Goal: Information Seeking & Learning: Find specific fact

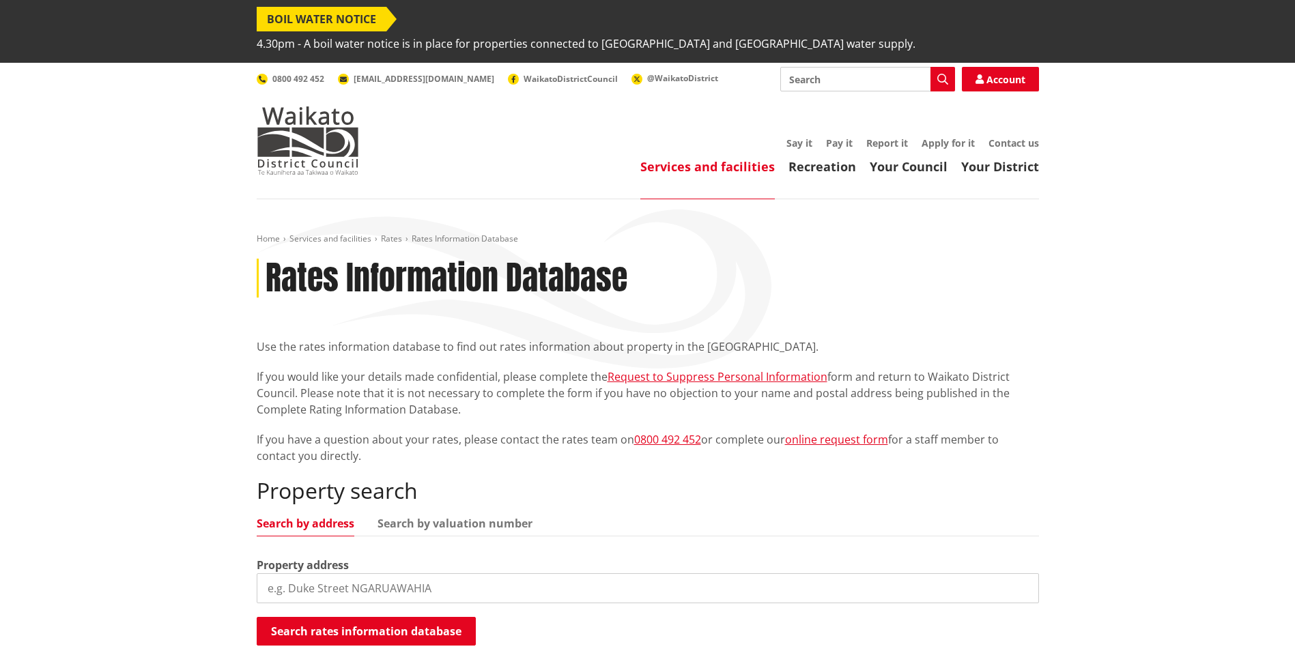
click at [356, 574] on input "search" at bounding box center [648, 589] width 783 height 30
click at [160, 478] on div "Home Services and facilities Rates Rates Information Database Rates Information…" at bounding box center [647, 457] width 1295 height 517
click at [328, 574] on input "search" at bounding box center [648, 589] width 783 height 30
paste input "[STREET_ADDRESS]"
click at [330, 617] on button "Search rates information database" at bounding box center [366, 631] width 219 height 29
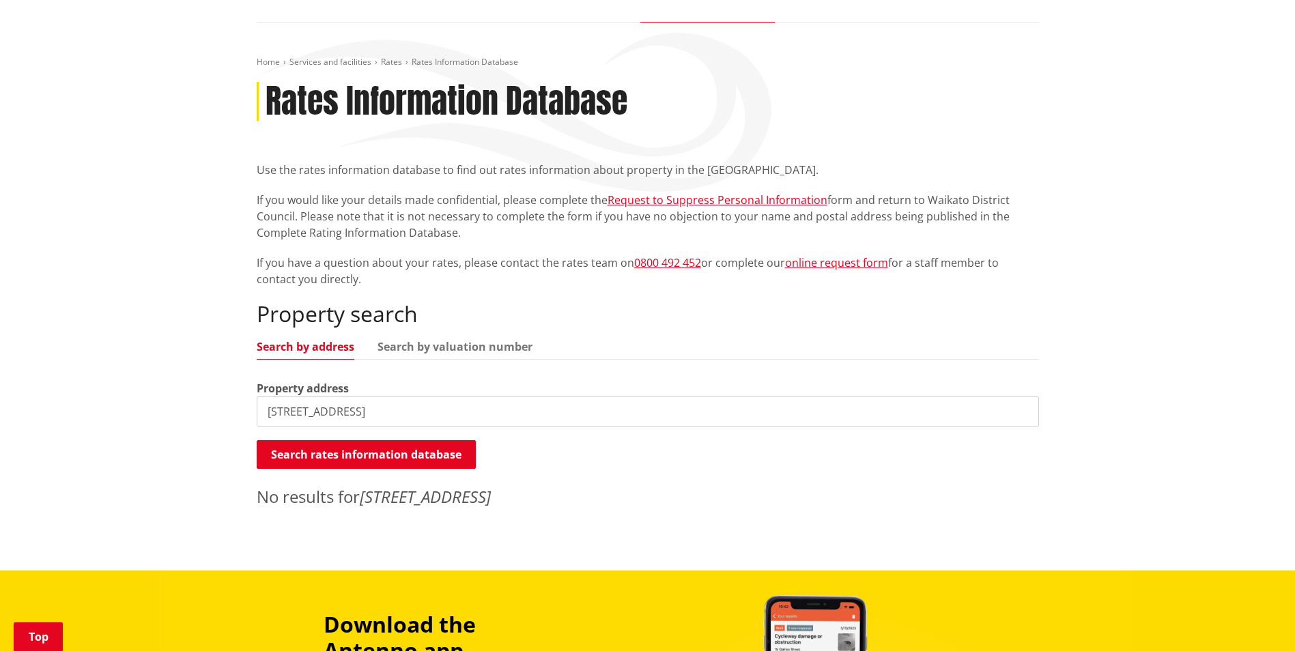
scroll to position [205, 0]
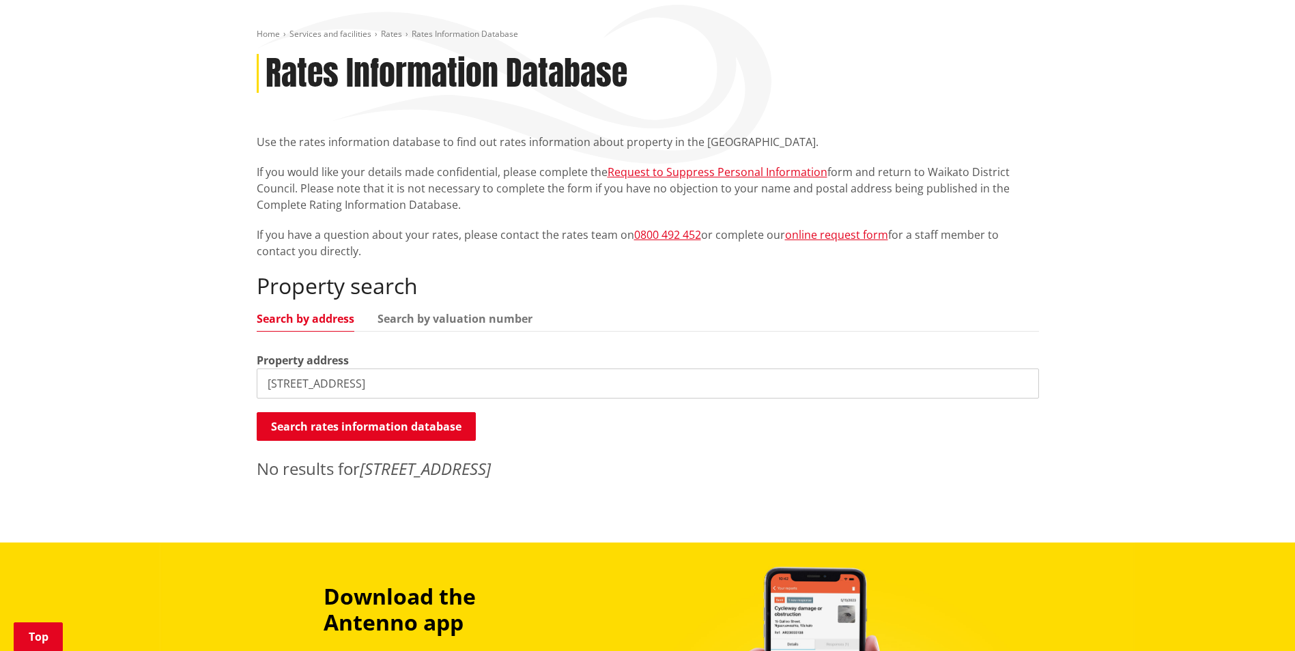
drag, startPoint x: 477, startPoint y: 361, endPoint x: 447, endPoint y: 361, distance: 30.0
click at [447, 369] on input "2143 State Highway 2, Maramarua, Rd 1" at bounding box center [648, 384] width 783 height 30
drag, startPoint x: 378, startPoint y: 358, endPoint x: 481, endPoint y: 359, distance: 102.4
click at [481, 369] on input "2143 State Highway 2, Maramarua" at bounding box center [648, 384] width 783 height 30
click at [511, 369] on input "2143 State Highway 2" at bounding box center [648, 384] width 783 height 30
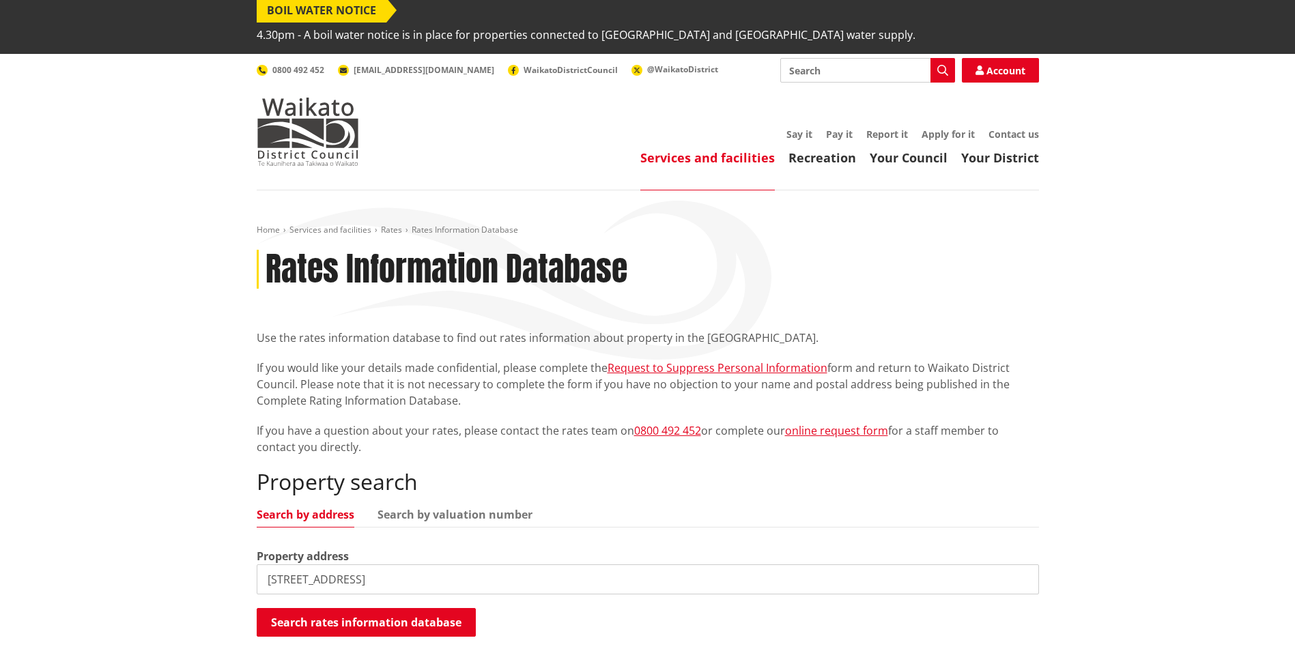
scroll to position [0, 0]
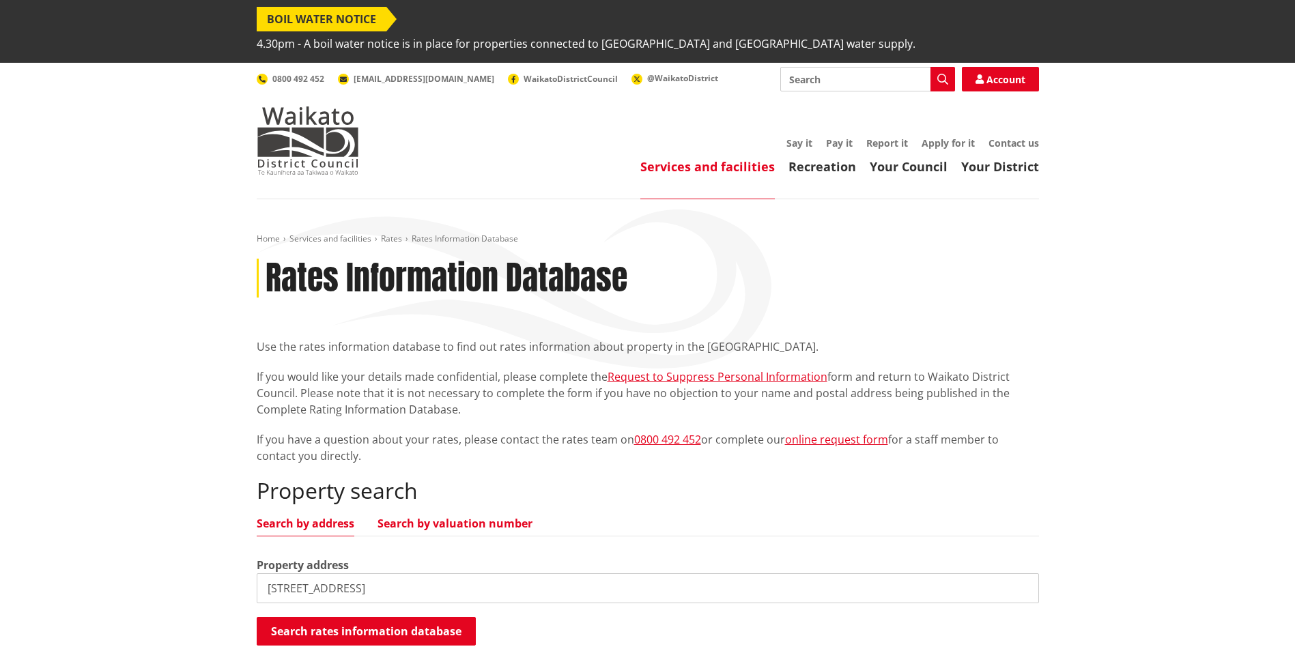
click at [404, 518] on link "Search by valuation number" at bounding box center [455, 523] width 155 height 11
drag, startPoint x: 395, startPoint y: 555, endPoint x: 216, endPoint y: 548, distance: 179.1
click at [221, 548] on div "Home Services and facilities Rates Rates Information Database Rates Information…" at bounding box center [647, 473] width 1295 height 548
paste input "4460/904"
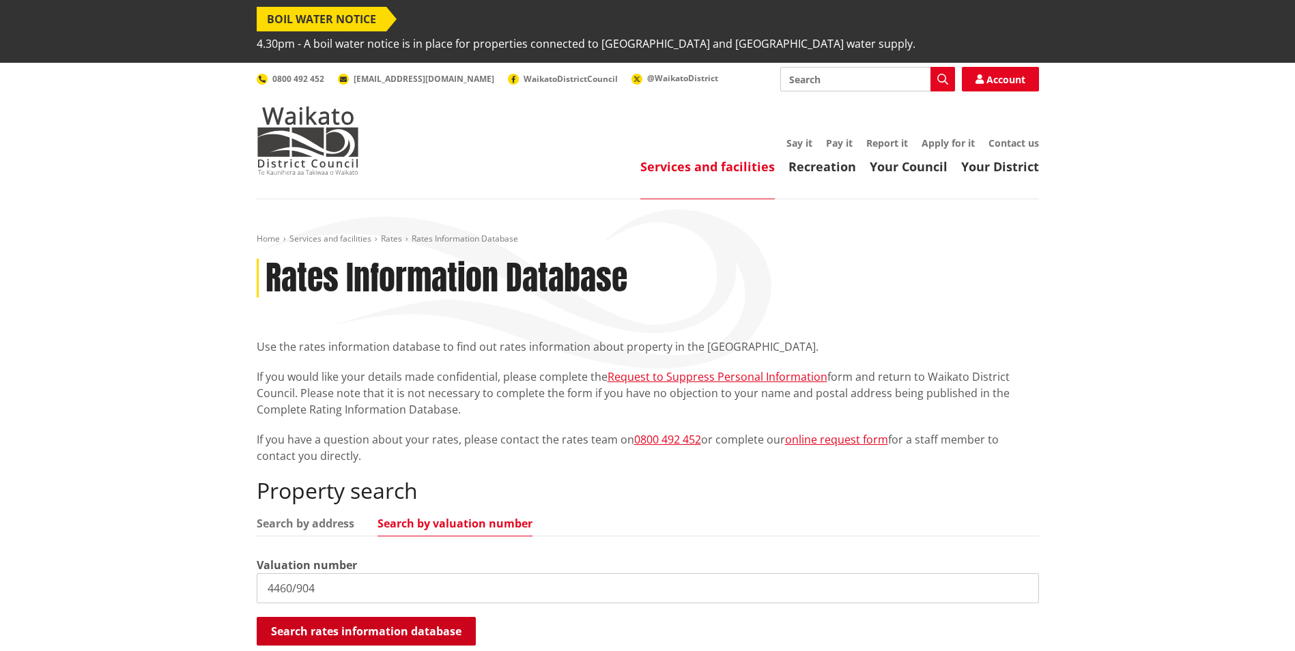
click at [336, 617] on button "Search rates information database" at bounding box center [366, 631] width 219 height 29
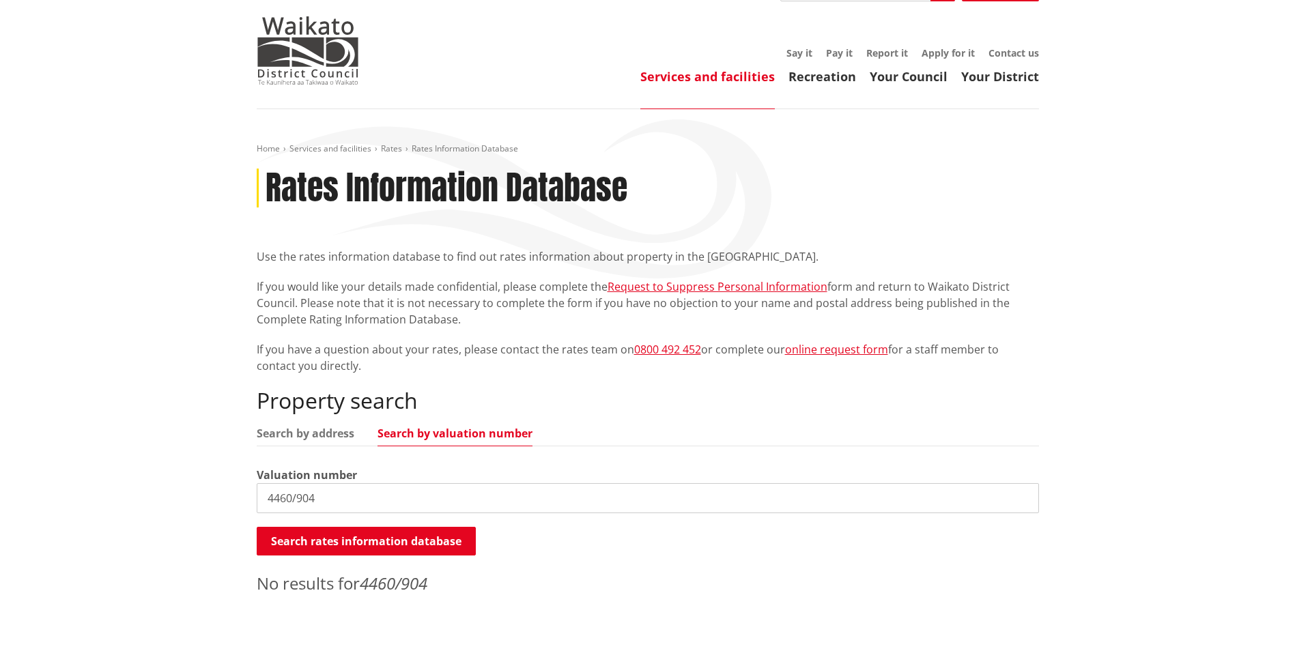
scroll to position [205, 0]
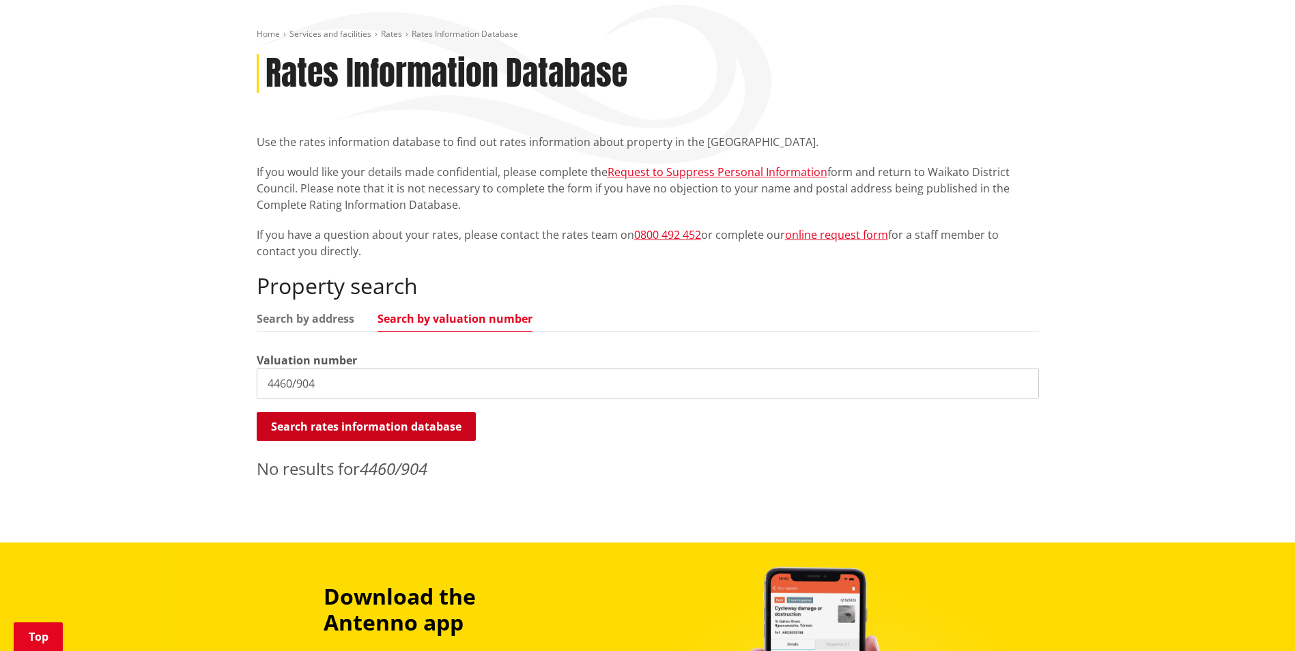
click at [445, 412] on button "Search rates information database" at bounding box center [366, 426] width 219 height 29
click at [390, 369] on input "4460/904" at bounding box center [648, 384] width 783 height 30
paste input "4460/904"
drag, startPoint x: 390, startPoint y: 356, endPoint x: 127, endPoint y: 363, distance: 263.0
click at [130, 363] on div "Home Services and facilities Rates Rates Information Database Rates Information…" at bounding box center [647, 269] width 1295 height 548
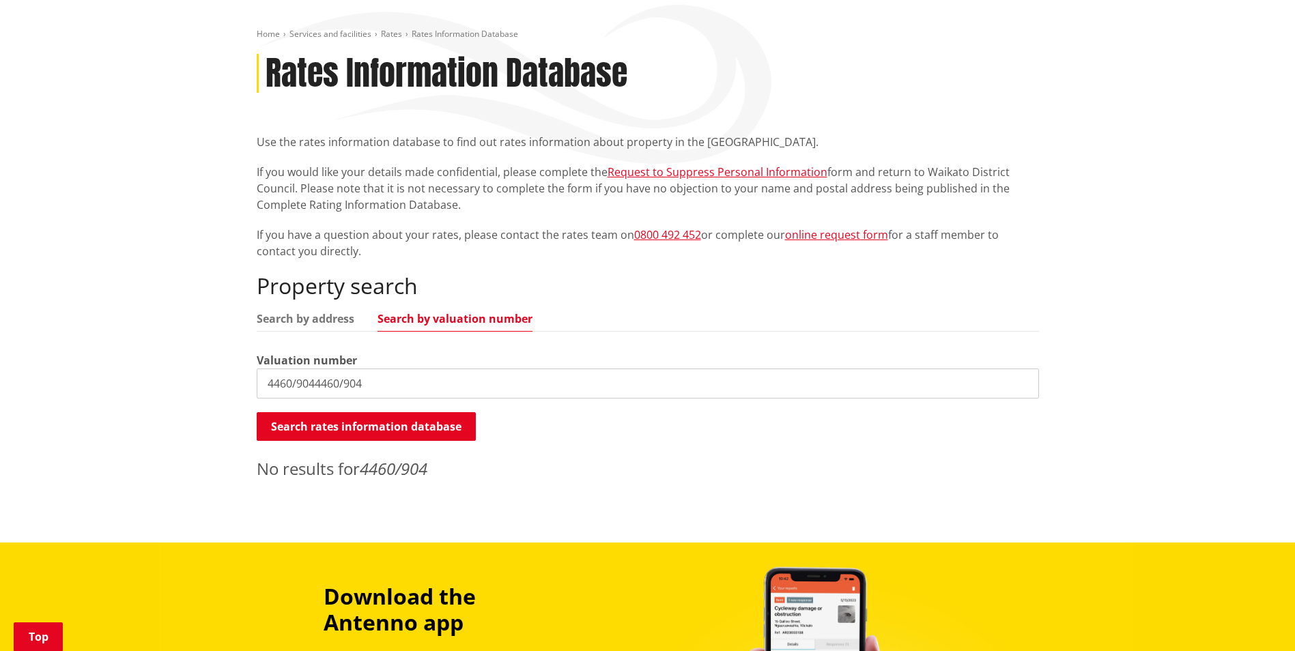
paste input "search"
click at [337, 369] on input "4460/904" at bounding box center [648, 384] width 783 height 30
paste input "4460/904"
drag, startPoint x: 391, startPoint y: 365, endPoint x: 229, endPoint y: 361, distance: 162.6
click at [229, 361] on div "Home Services and facilities Rates Rates Information Database Rates Information…" at bounding box center [647, 269] width 1295 height 548
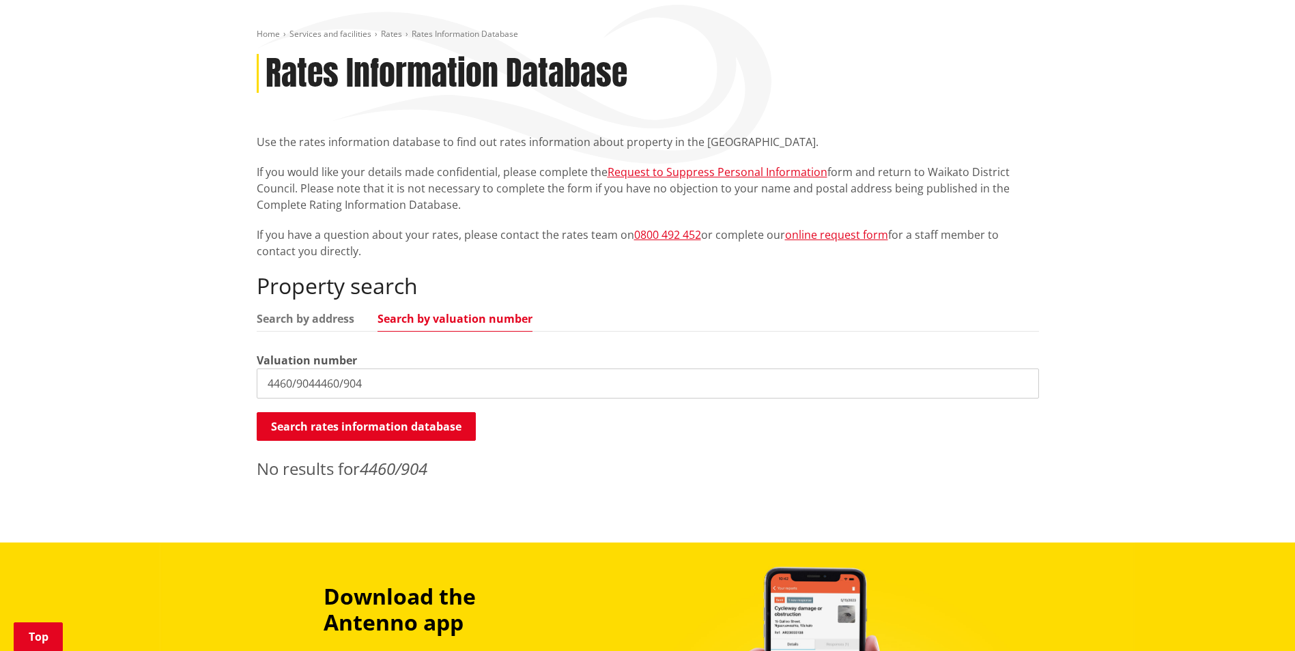
paste input "search"
click at [315, 412] on button "Search rates information database" at bounding box center [366, 426] width 219 height 29
drag, startPoint x: 333, startPoint y: 362, endPoint x: 202, endPoint y: 355, distance: 131.3
click at [202, 355] on div "Home Services and facilities Rates Rates Information Database Rates Information…" at bounding box center [647, 269] width 1295 height 548
type input "2143 State Highway 2, Pokeno"
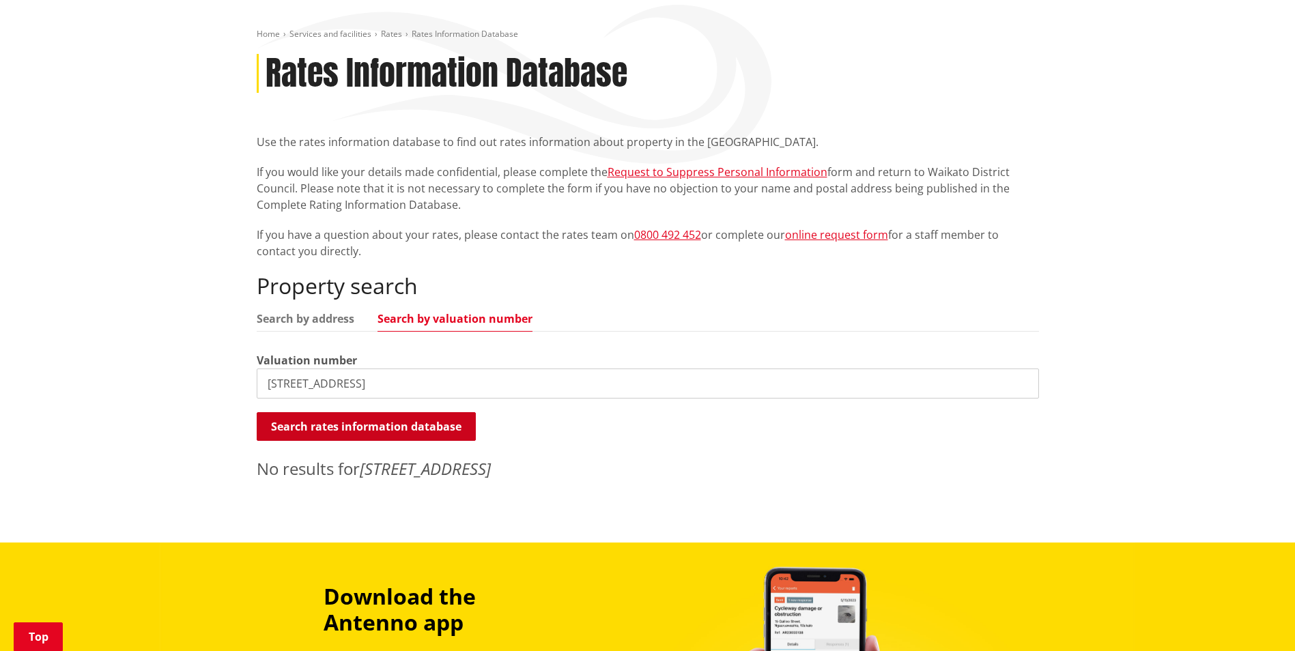
click at [383, 412] on button "Search rates information database" at bounding box center [366, 426] width 219 height 29
click at [381, 412] on button "Search rates information database" at bounding box center [366, 426] width 219 height 29
click at [372, 412] on button "Search rates information database" at bounding box center [366, 426] width 219 height 29
click at [825, 227] on link "online request form" at bounding box center [836, 234] width 103 height 15
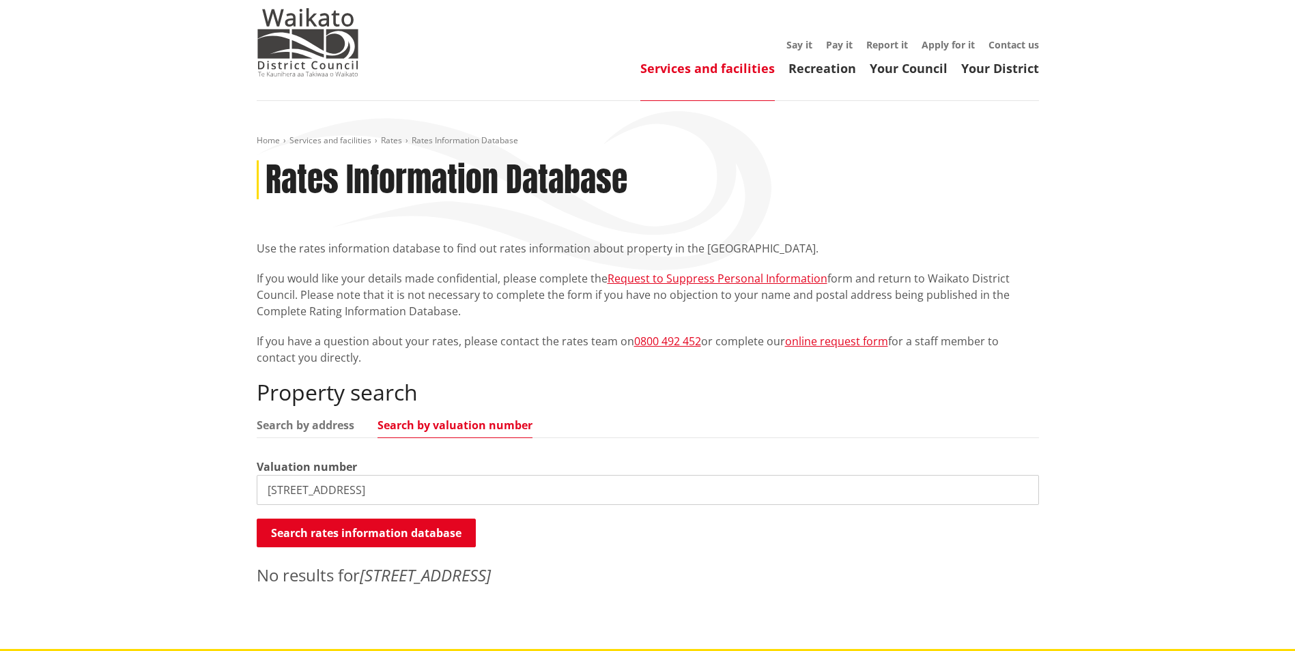
scroll to position [0, 0]
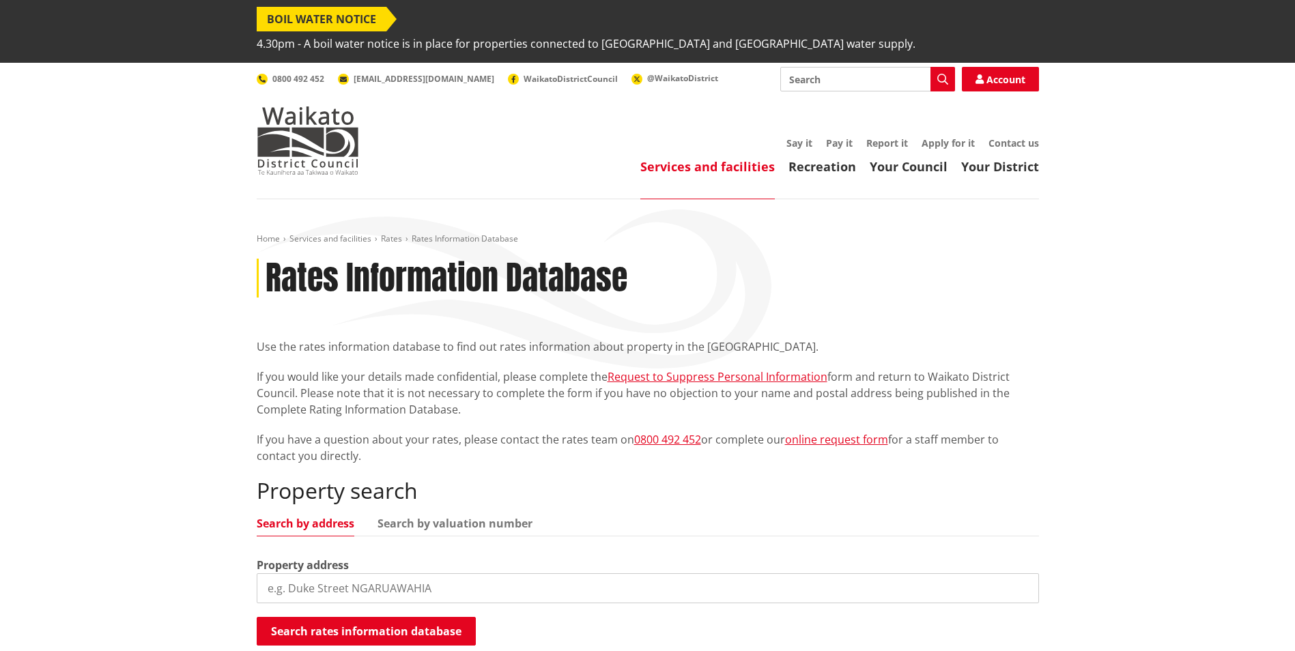
click at [342, 574] on input "search" at bounding box center [648, 589] width 783 height 30
type input "[STREET_ADDRESS]"
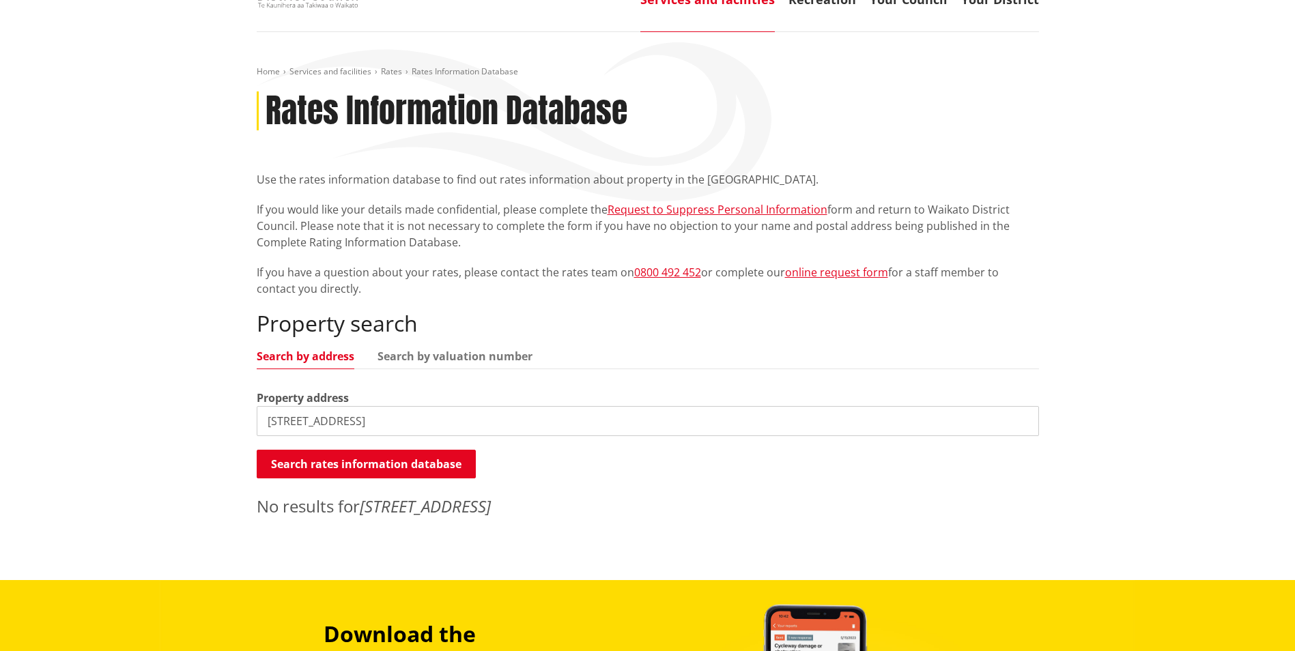
scroll to position [273, 0]
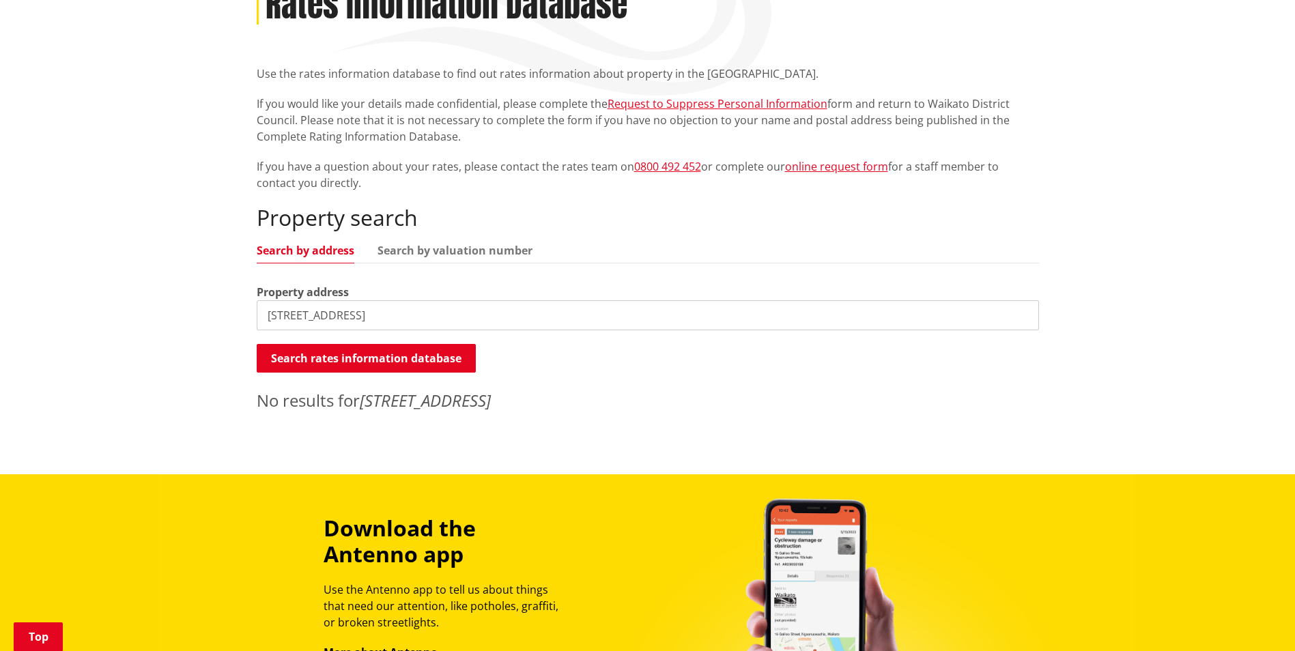
click at [489, 389] on em "[STREET_ADDRESS]" at bounding box center [425, 400] width 131 height 23
drag, startPoint x: 489, startPoint y: 381, endPoint x: 728, endPoint y: 363, distance: 239.7
click at [728, 363] on div "Property search Search by address Search by valuation number Property address 2…" at bounding box center [648, 309] width 783 height 208
click at [969, 389] on p "No results for 2143 State Highway 2, Maramarua, Rd 1" at bounding box center [648, 401] width 783 height 25
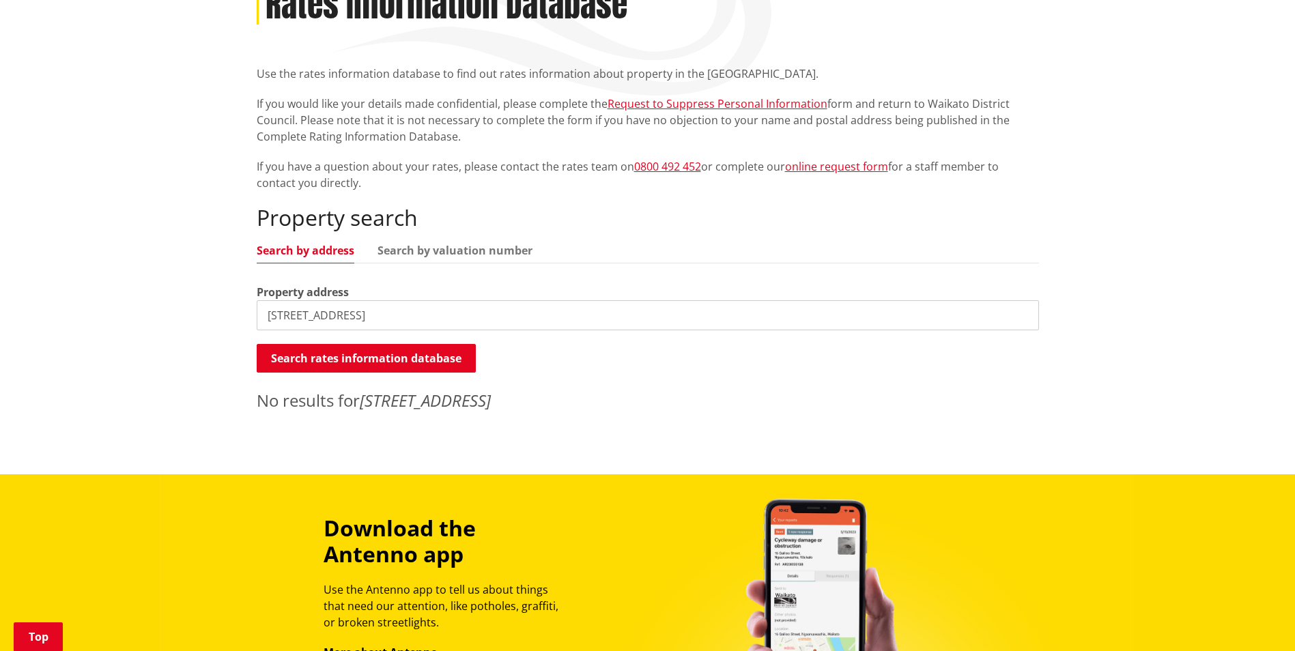
click at [496, 300] on input "[STREET_ADDRESS]" at bounding box center [648, 315] width 783 height 30
click at [512, 300] on input "[STREET_ADDRESS]" at bounding box center [648, 315] width 783 height 30
click at [384, 300] on input "[STREET_ADDRESS]" at bounding box center [648, 315] width 783 height 30
click at [505, 300] on input "[STREET_ADDRESS]" at bounding box center [648, 315] width 783 height 30
click at [346, 344] on button "Search rates information database" at bounding box center [366, 358] width 219 height 29
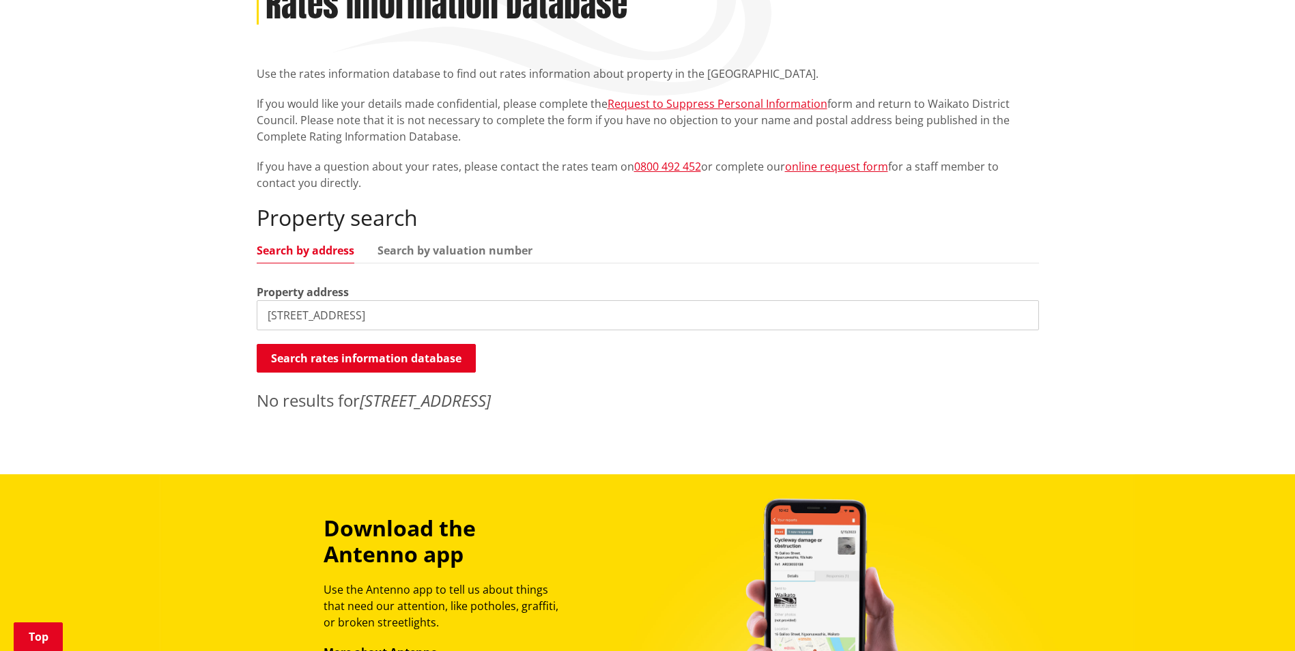
drag, startPoint x: 643, startPoint y: 299, endPoint x: 630, endPoint y: 299, distance: 13.0
click at [640, 300] on input "[STREET_ADDRESS]" at bounding box center [648, 315] width 783 height 30
click at [497, 300] on input "[STREET_ADDRESS]" at bounding box center [648, 315] width 783 height 30
click at [591, 305] on input "2143 State Highway 2, Maramarua, Rd 1" at bounding box center [648, 315] width 783 height 30
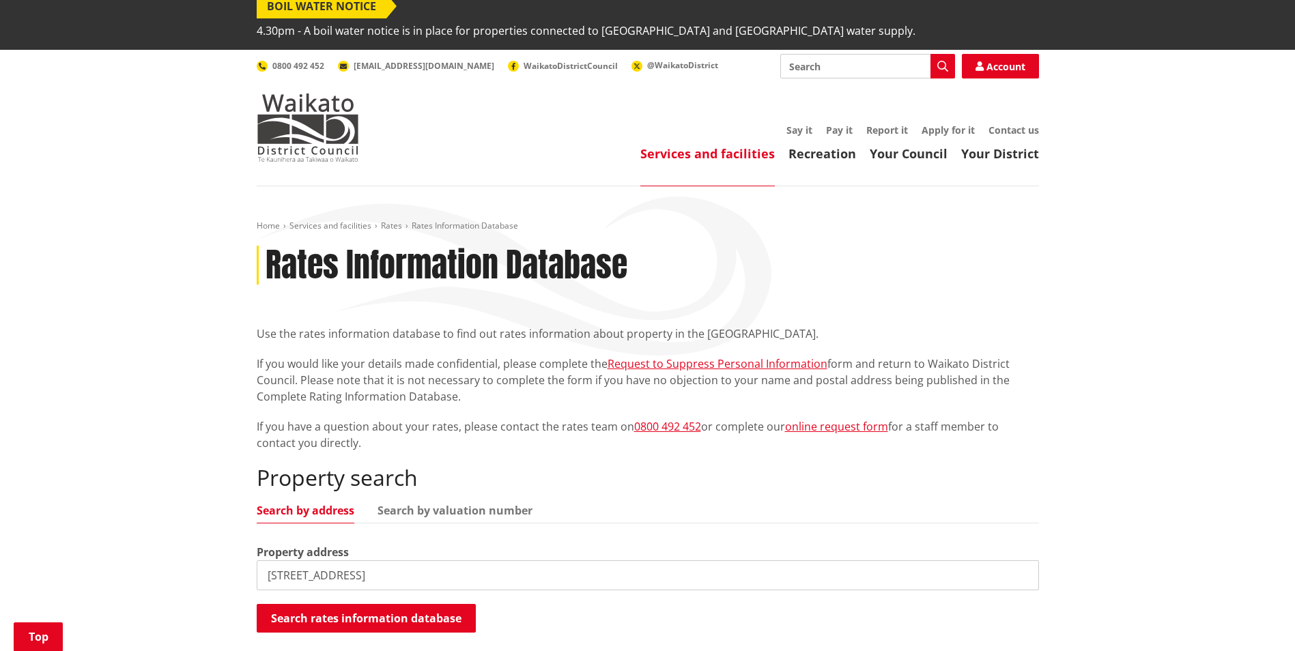
scroll to position [0, 0]
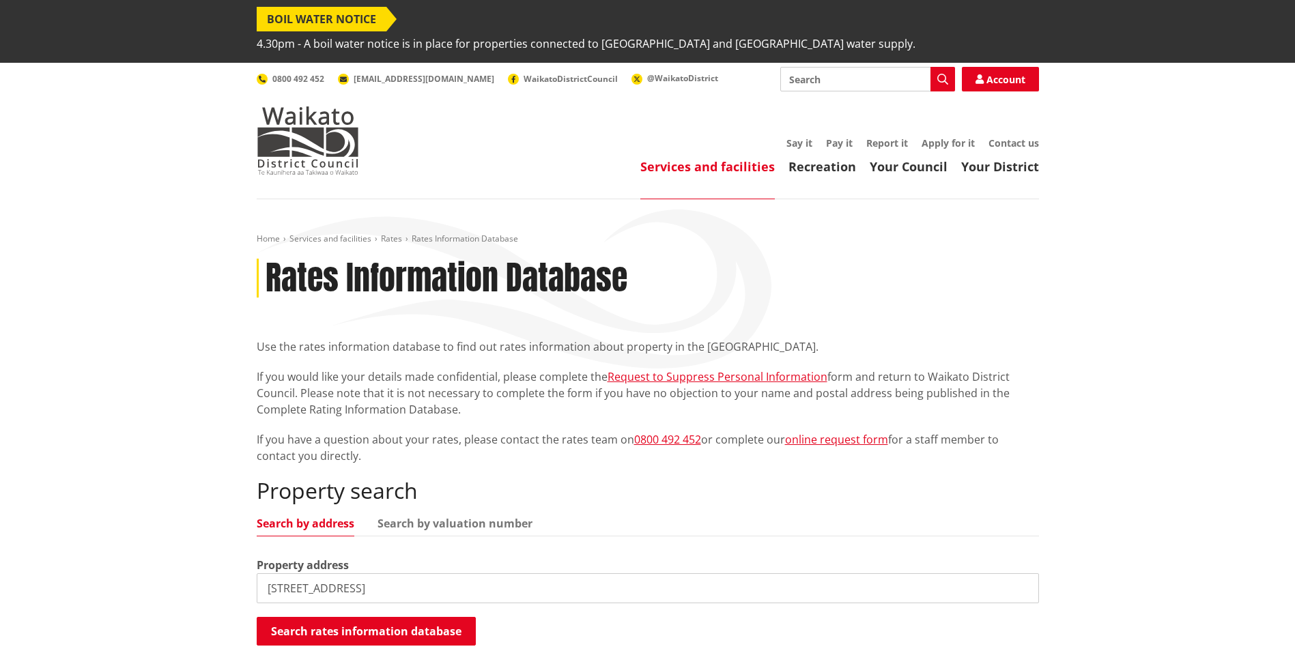
click at [850, 397] on div "Use the rates information database to find out rates information about property…" at bounding box center [648, 402] width 783 height 126
click at [936, 478] on h2 "Property search" at bounding box center [648, 491] width 783 height 26
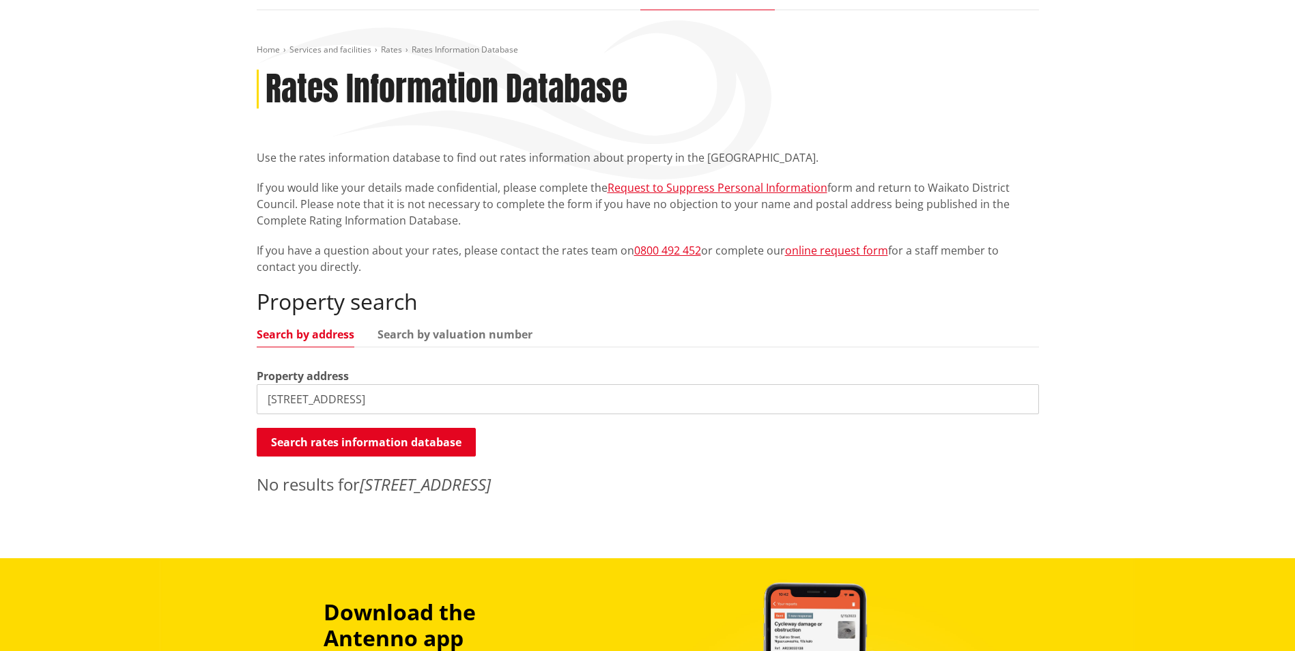
scroll to position [478, 0]
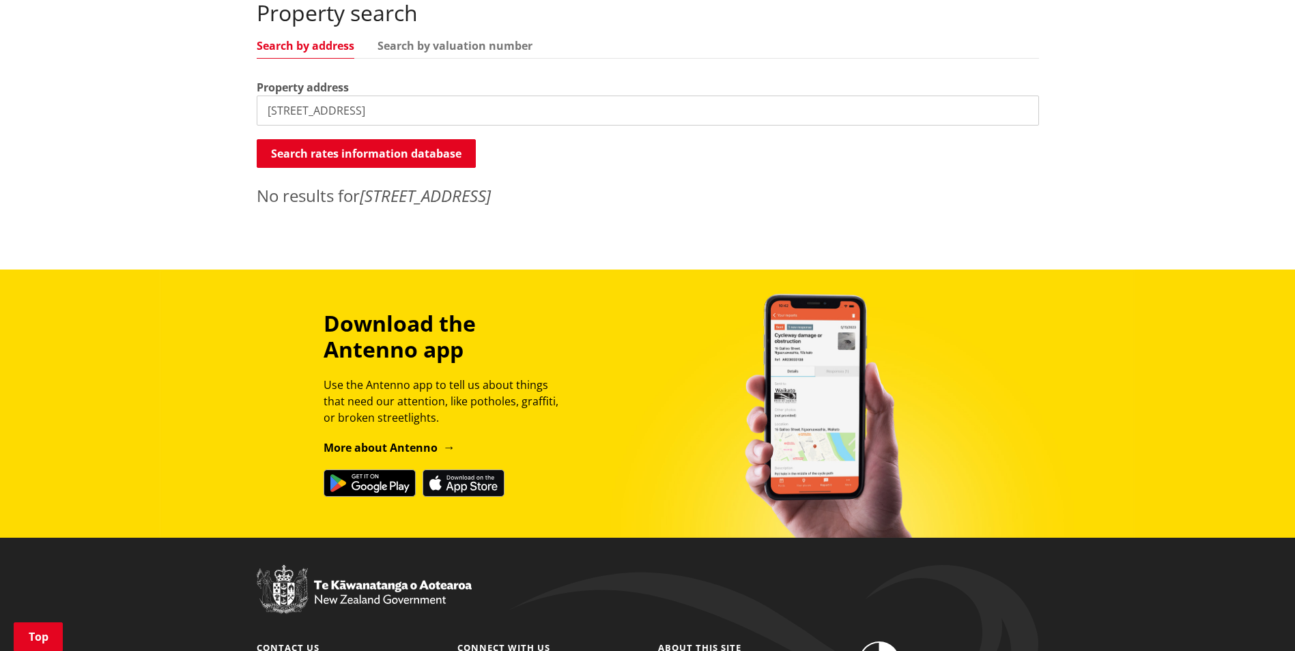
click at [606, 139] on div "Search rates information database Searching..." at bounding box center [648, 154] width 783 height 31
drag, startPoint x: 511, startPoint y: 83, endPoint x: 415, endPoint y: 84, distance: 95.6
click at [455, 96] on input "2143 State Highway 2, Maramarua, Rd 1" at bounding box center [648, 111] width 783 height 30
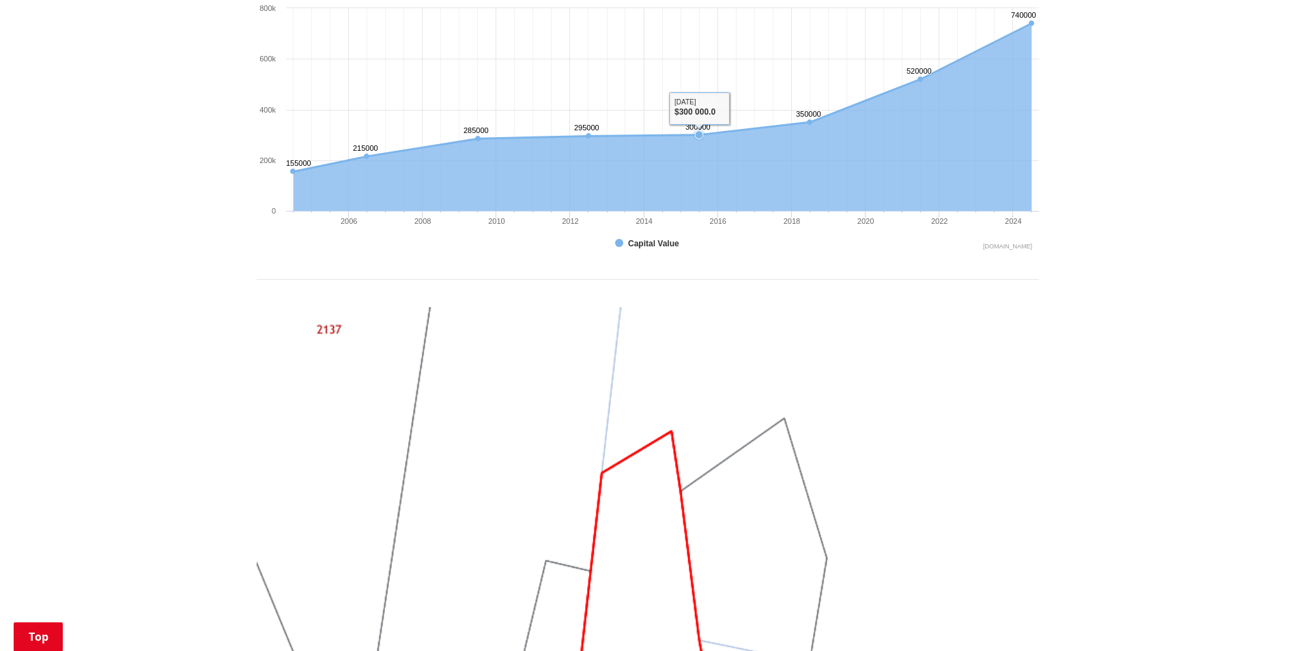
scroll to position [1024, 0]
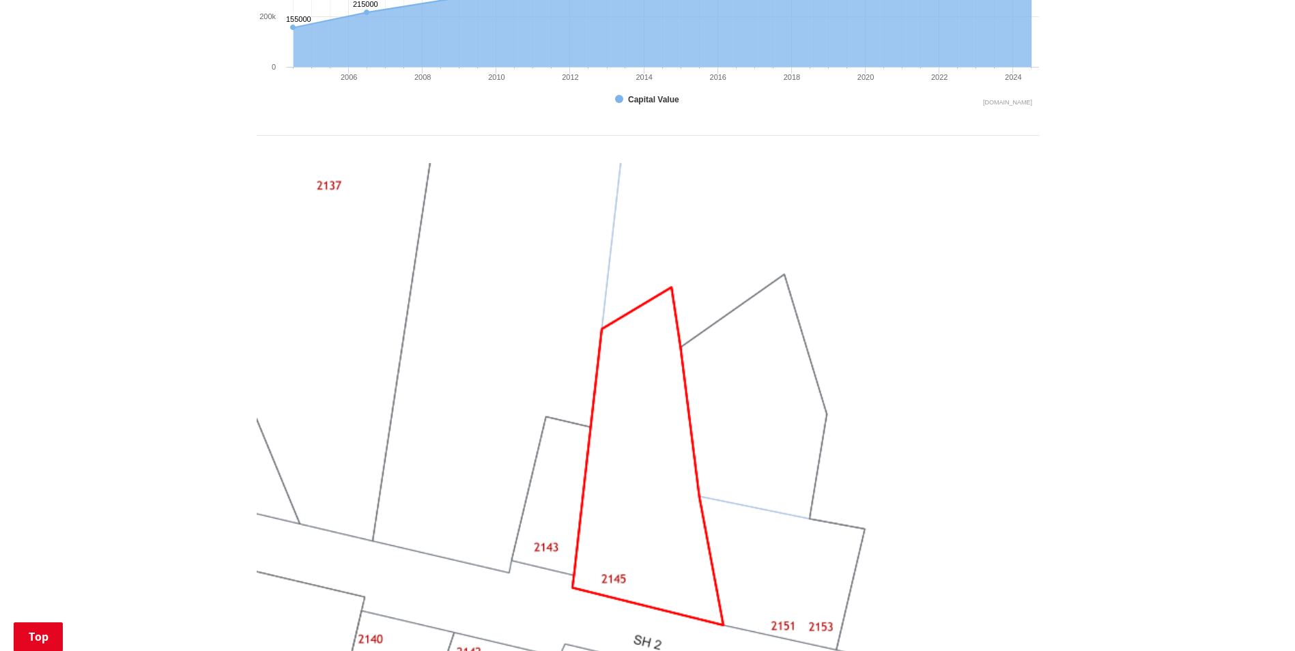
click at [557, 495] on img at bounding box center [648, 456] width 783 height 587
click at [551, 492] on img at bounding box center [648, 456] width 783 height 587
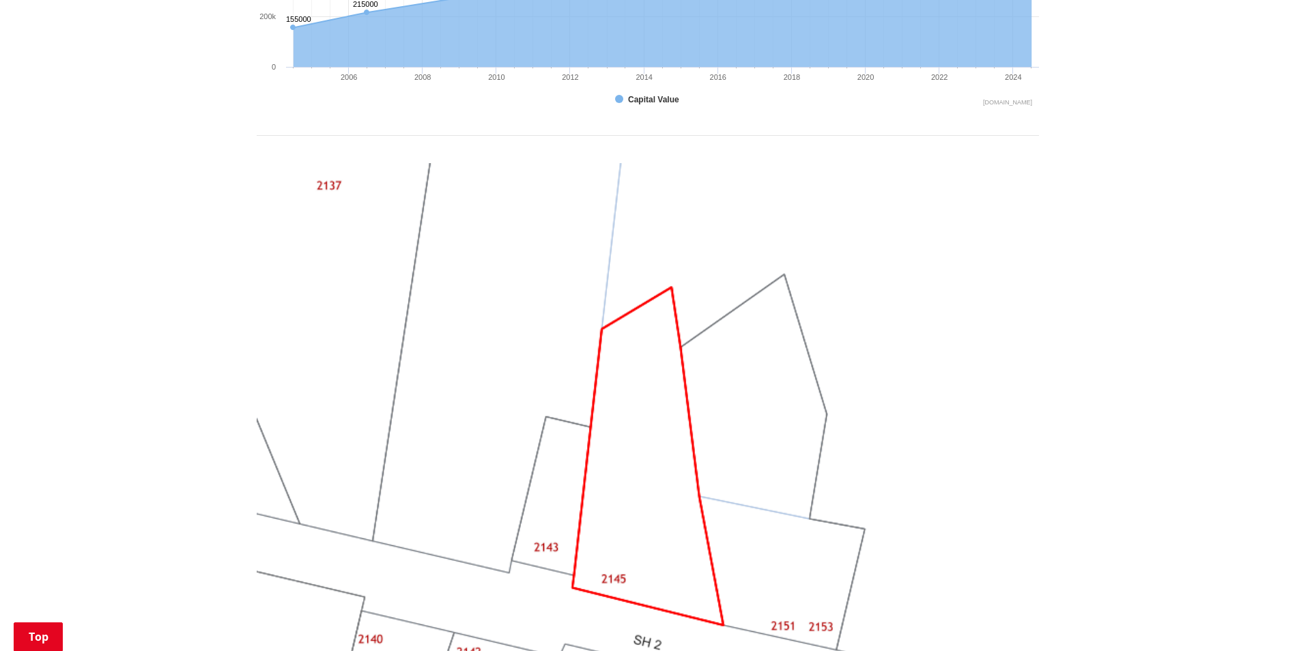
click at [551, 492] on img at bounding box center [648, 456] width 783 height 587
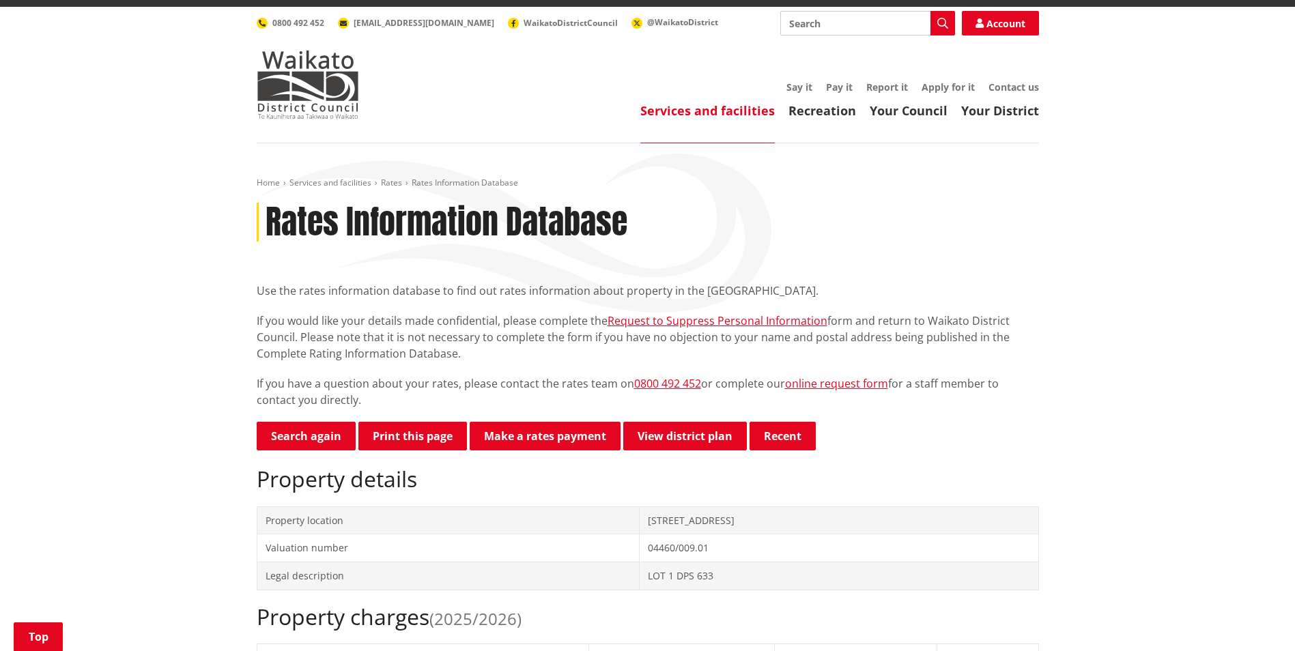
scroll to position [0, 0]
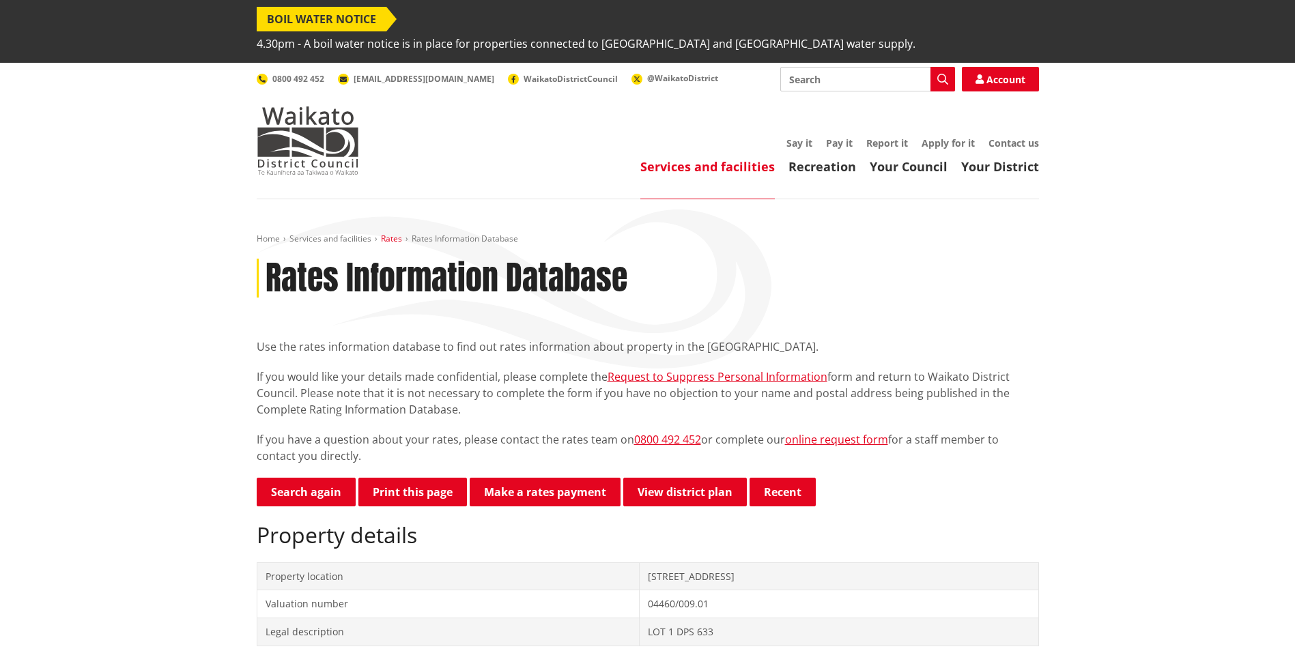
click at [396, 233] on link "Rates" at bounding box center [391, 239] width 21 height 12
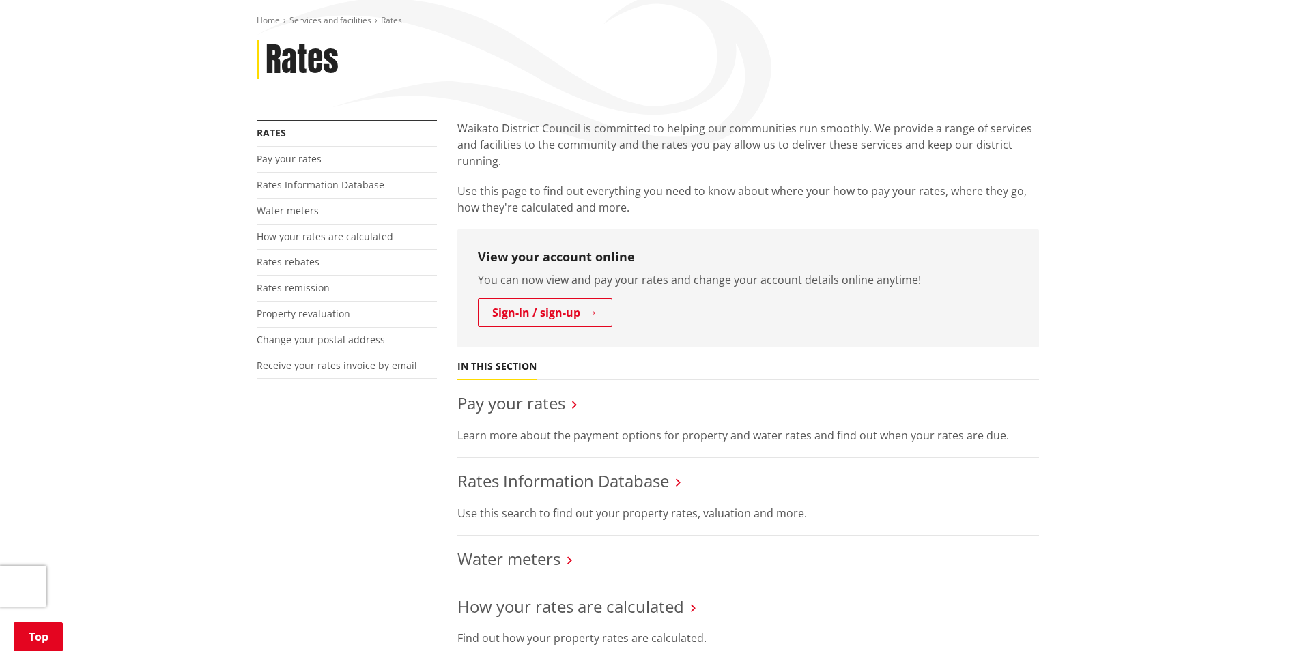
scroll to position [205, 0]
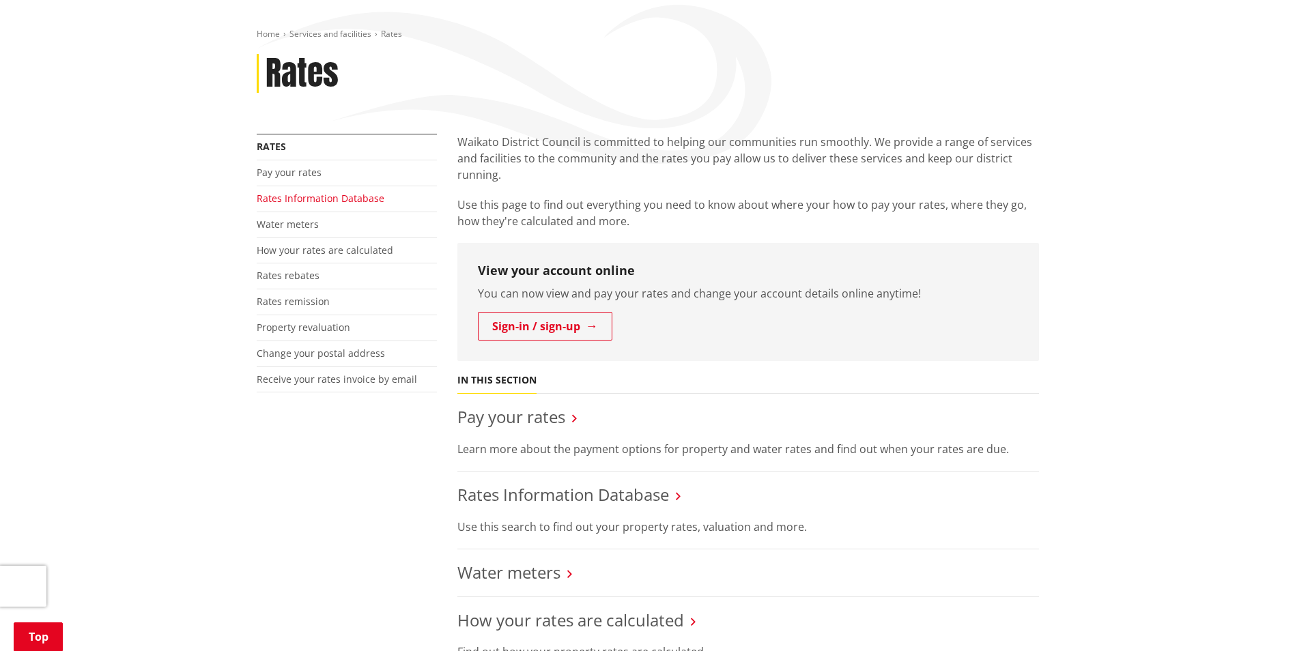
click at [358, 192] on link "Rates Information Database" at bounding box center [321, 198] width 128 height 13
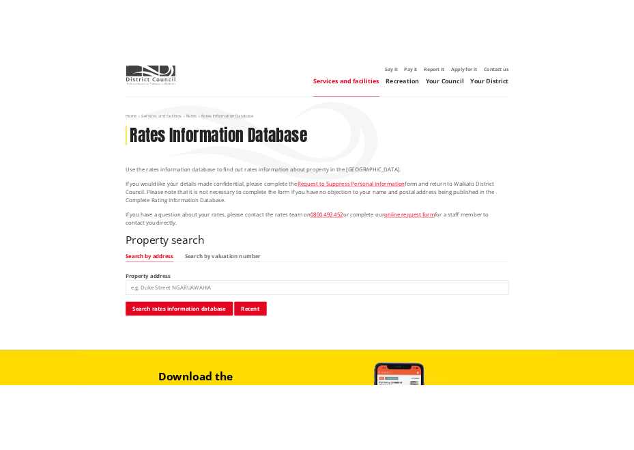
scroll to position [137, 0]
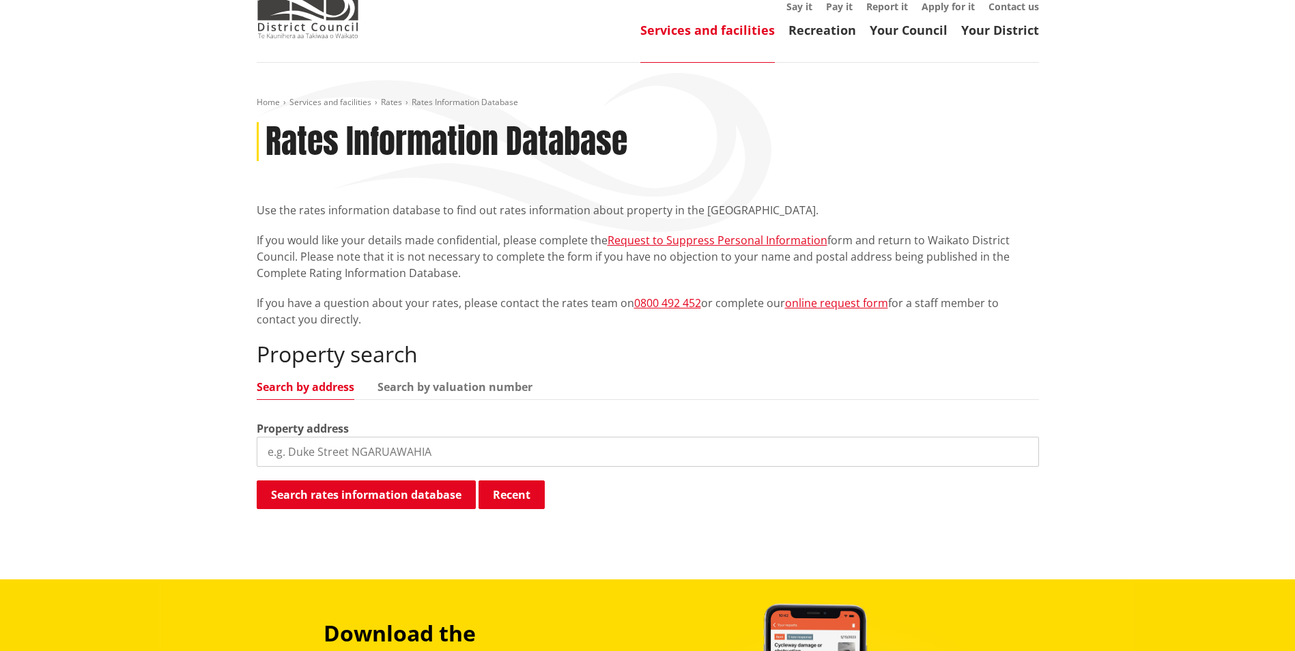
click at [386, 437] on input "search" at bounding box center [648, 452] width 783 height 30
paste input "2143 State Highway 2, Maramarua, Rd 1"
click at [535, 437] on input "2143 State Highway 2, Maramarua, Rd 1" at bounding box center [648, 452] width 783 height 30
click at [707, 437] on input "2143 State Highway 2, Maramarua, Rd 1" at bounding box center [648, 452] width 783 height 30
click at [389, 481] on button "Search rates information database" at bounding box center [366, 495] width 219 height 29
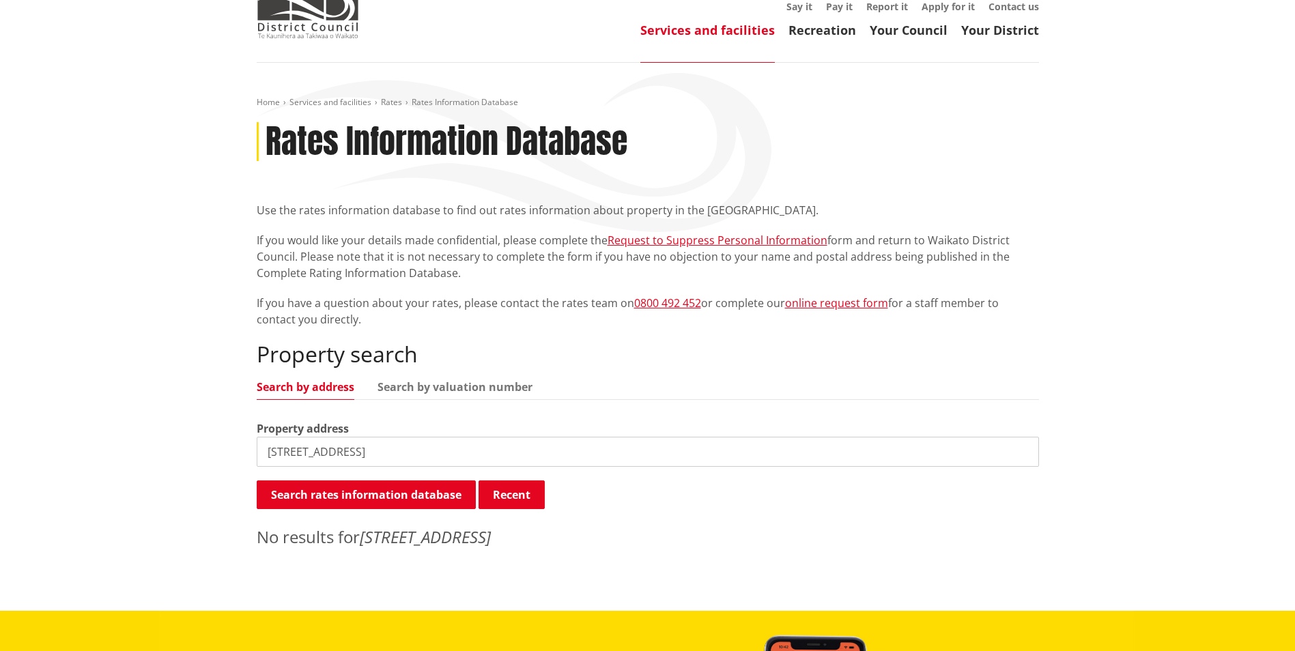
click at [622, 437] on input "2143 State Highway 2, Maramarua, Rd 1" at bounding box center [648, 452] width 783 height 30
drag, startPoint x: 473, startPoint y: 430, endPoint x: 445, endPoint y: 427, distance: 28.8
click at [445, 437] on input "2143 State Highway 2, Maramarua, Rd 1" at bounding box center [648, 452] width 783 height 30
type input "2143 State Highway 2, Maramarua"
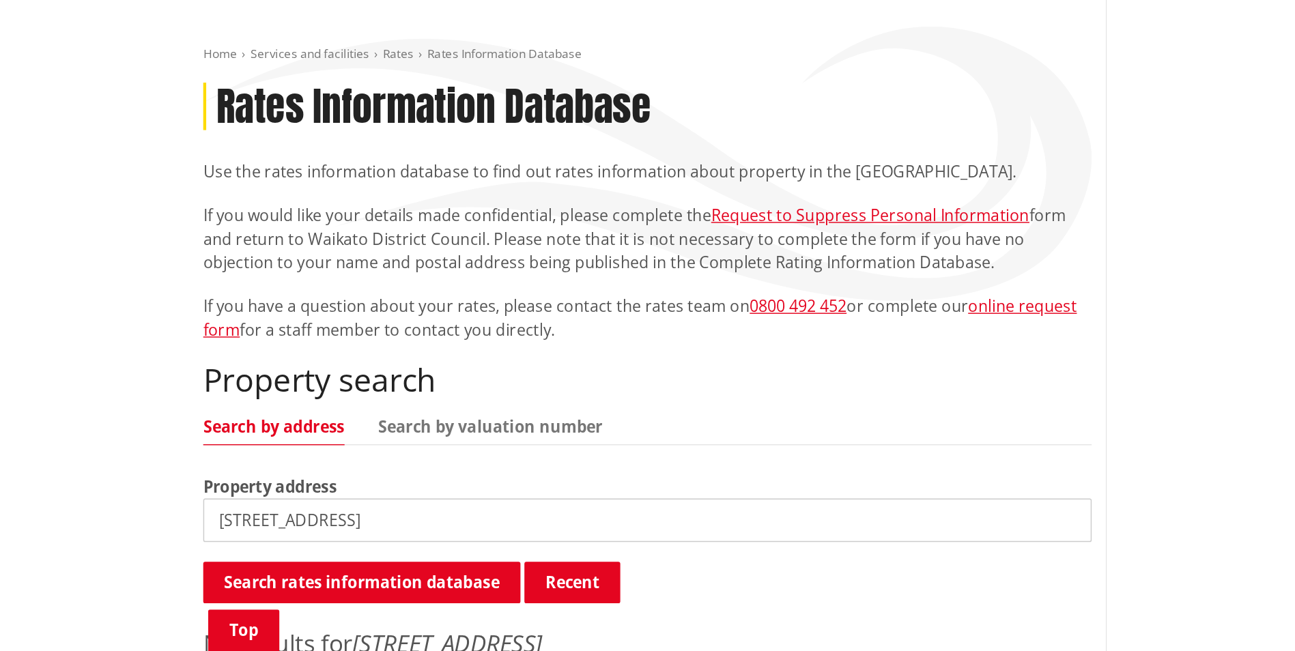
scroll to position [193, 0]
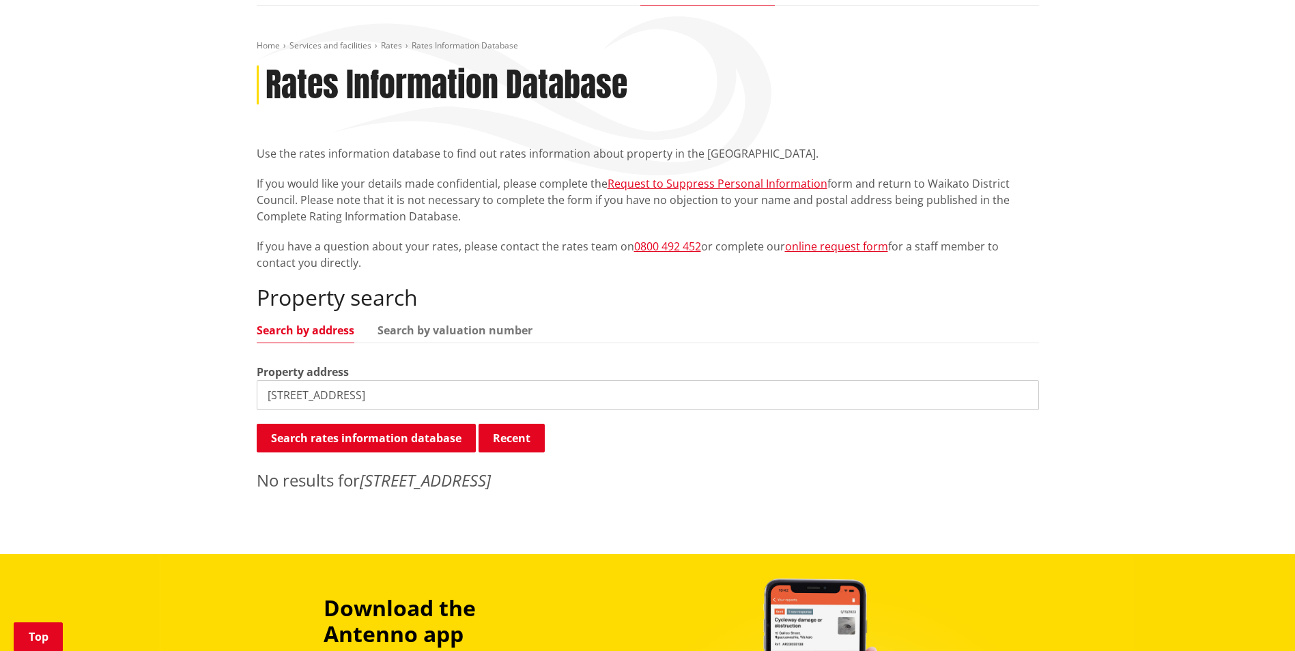
drag, startPoint x: 598, startPoint y: 358, endPoint x: 162, endPoint y: 388, distance: 437.3
click at [162, 388] on div "Home Services and facilities Rates Rates Information Database Rates Information…" at bounding box center [647, 280] width 1295 height 548
click at [525, 384] on input "search" at bounding box center [648, 395] width 783 height 30
paste input "LOT 1 DPS 5146"
click at [406, 424] on button "Search rates information database" at bounding box center [366, 438] width 219 height 29
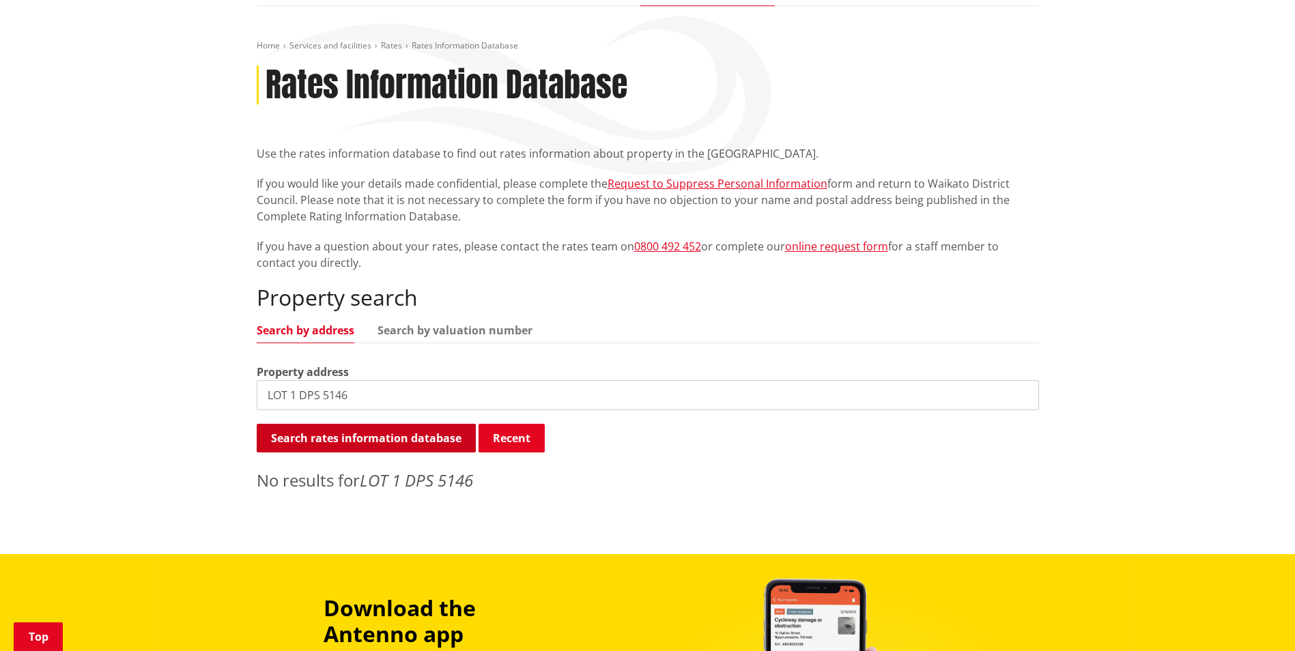
click at [407, 424] on button "Search rates information database" at bounding box center [366, 438] width 219 height 29
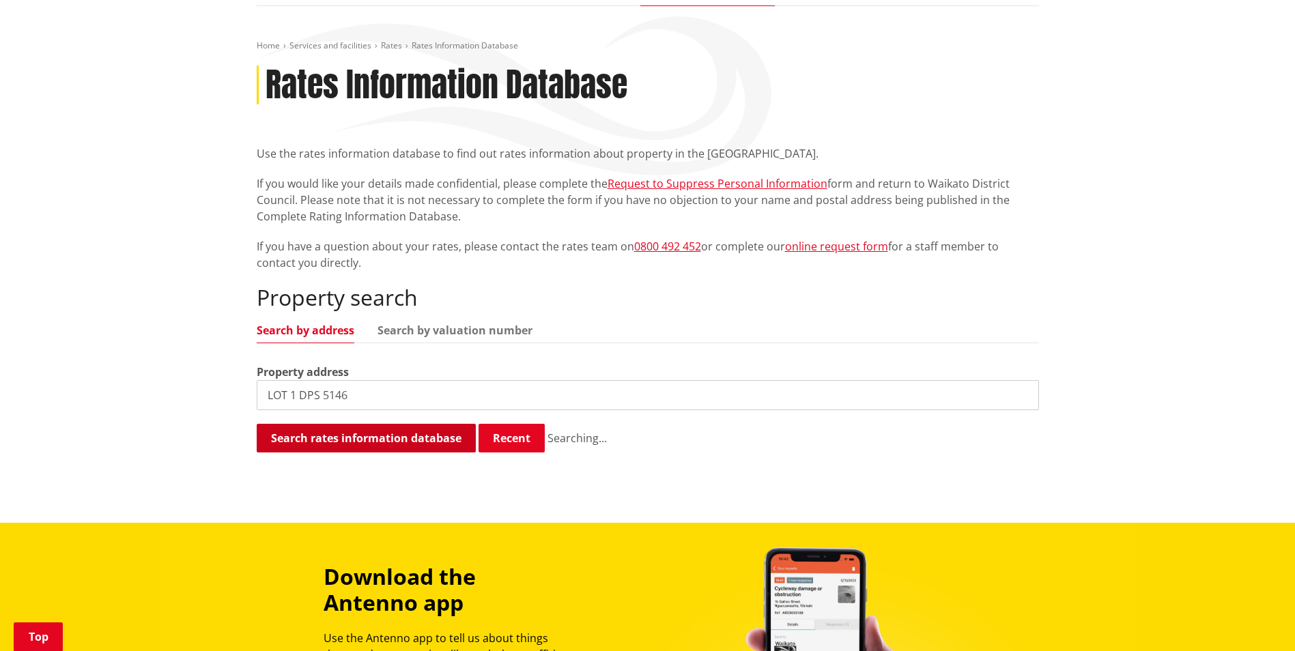
click at [407, 424] on button "Search rates information database" at bounding box center [366, 438] width 219 height 29
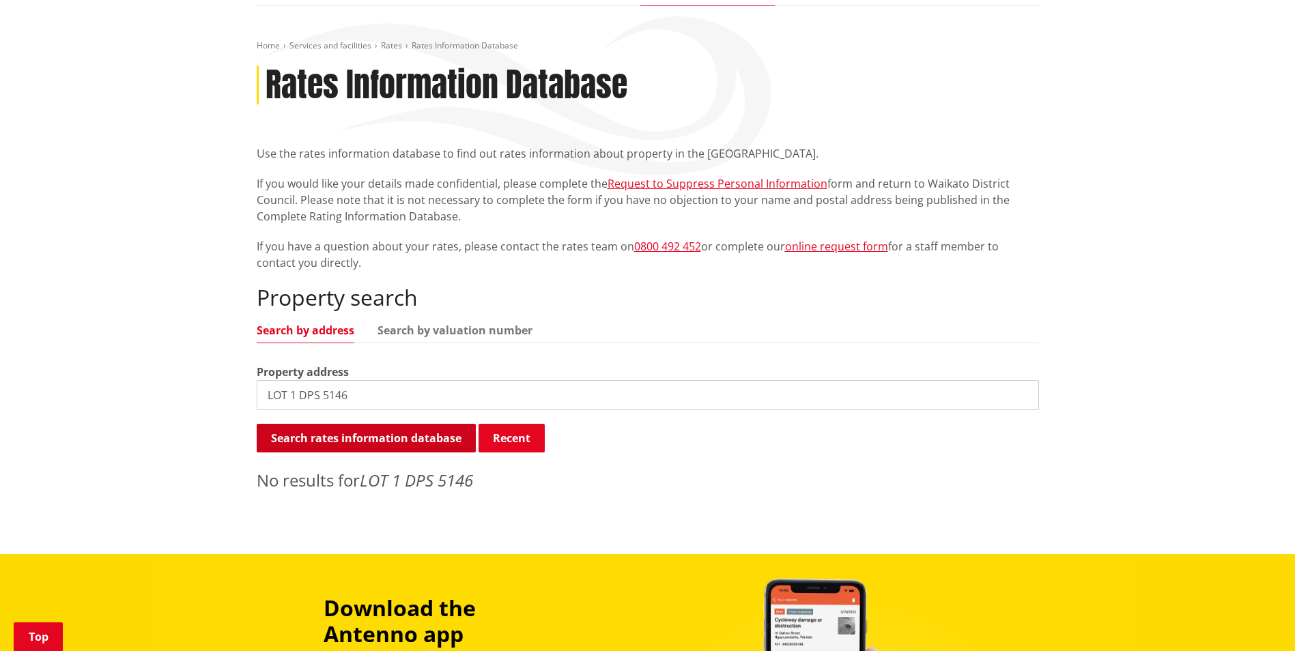
click at [407, 424] on button "Search rates information database" at bounding box center [366, 438] width 219 height 29
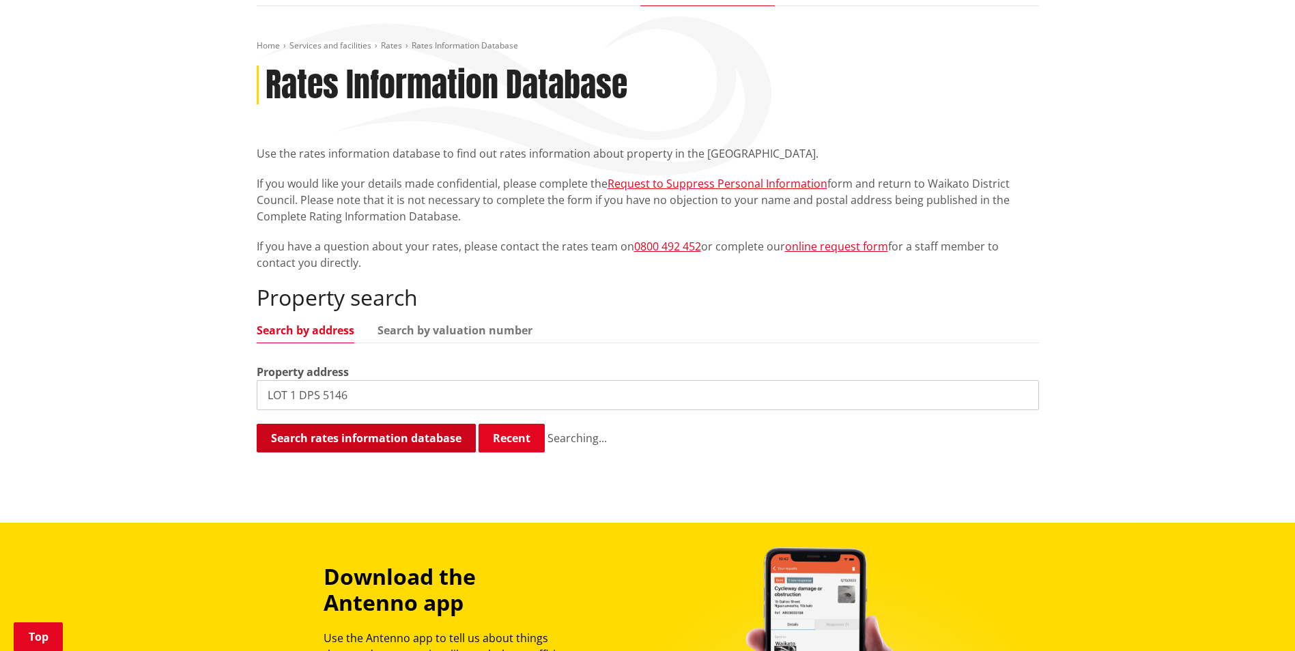
click at [407, 424] on button "Search rates information database" at bounding box center [366, 438] width 219 height 29
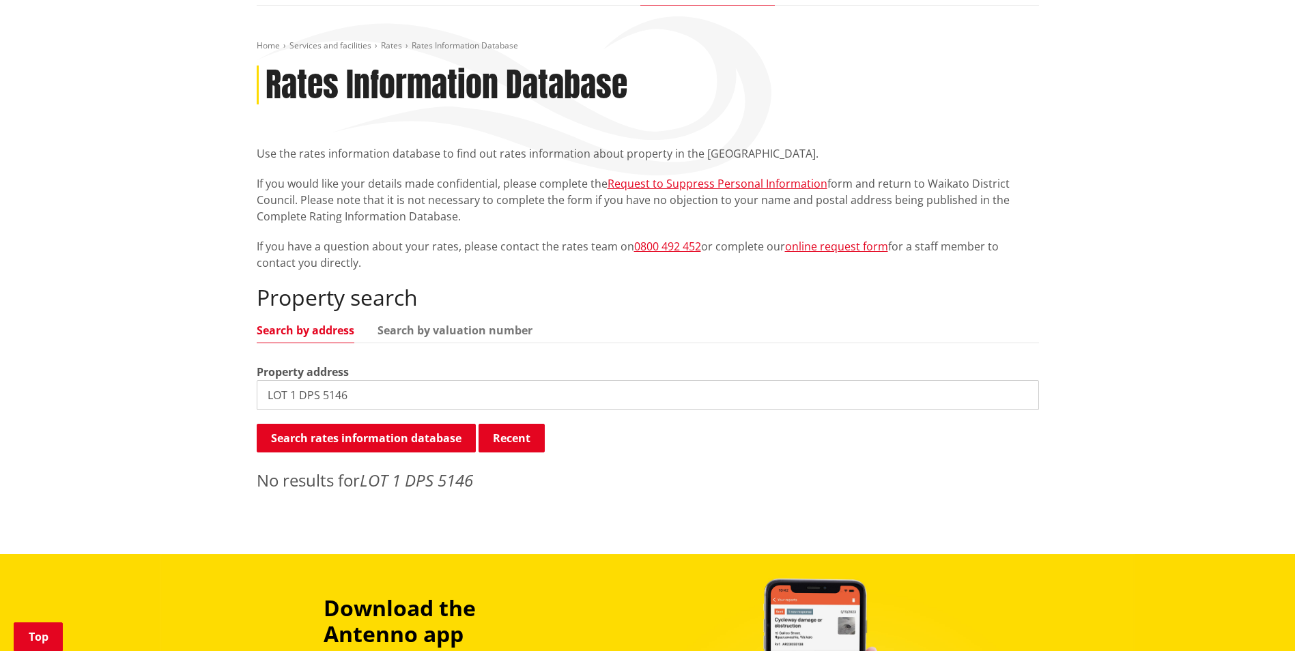
drag, startPoint x: 454, startPoint y: 361, endPoint x: 227, endPoint y: 364, distance: 226.7
click at [227, 364] on div "Home Services and facilities Rates Rates Information Database Rates Information…" at bounding box center [647, 280] width 1295 height 548
paste input "SA1451/6"
click at [395, 424] on button "Search rates information database" at bounding box center [366, 438] width 219 height 29
click at [444, 325] on link "Search by valuation number" at bounding box center [455, 330] width 155 height 11
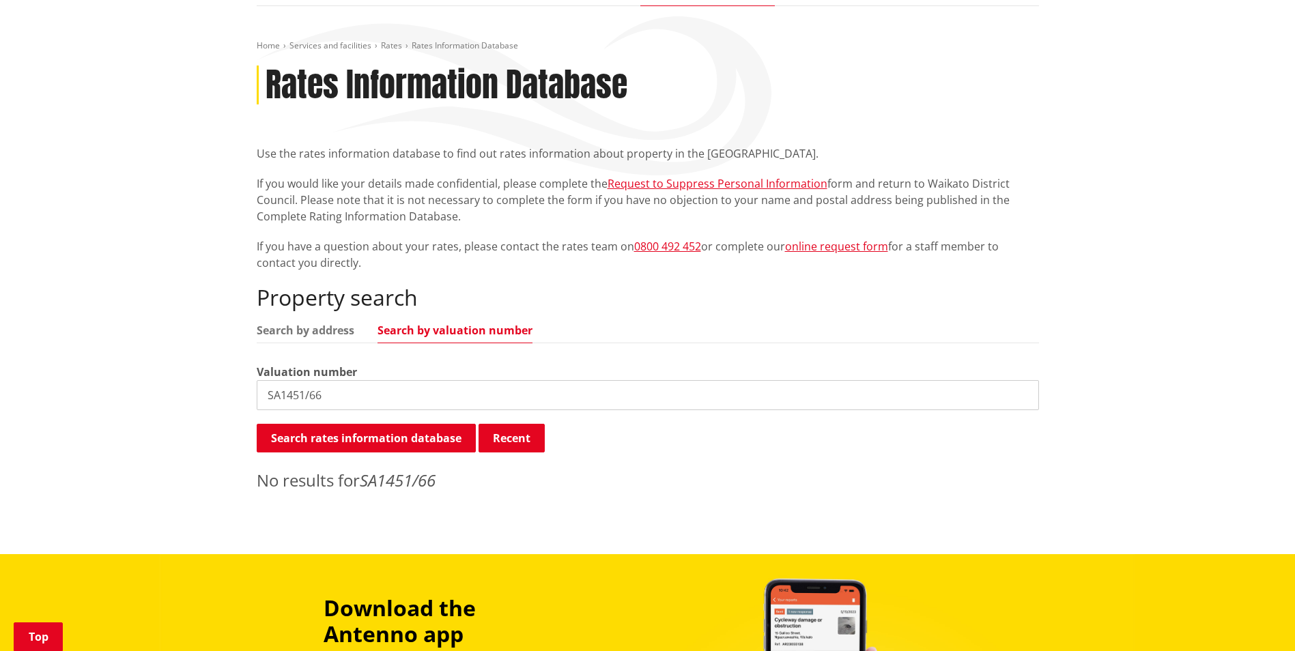
drag, startPoint x: 416, startPoint y: 384, endPoint x: 423, endPoint y: 376, distance: 10.2
click at [422, 380] on input "SA1451/66" at bounding box center [648, 395] width 783 height 30
drag, startPoint x: 373, startPoint y: 376, endPoint x: 150, endPoint y: 365, distance: 222.9
click at [150, 365] on div "Home Services and facilities Rates Rates Information Database Rates Information…" at bounding box center [647, 280] width 1295 height 548
paste input "4460/904"
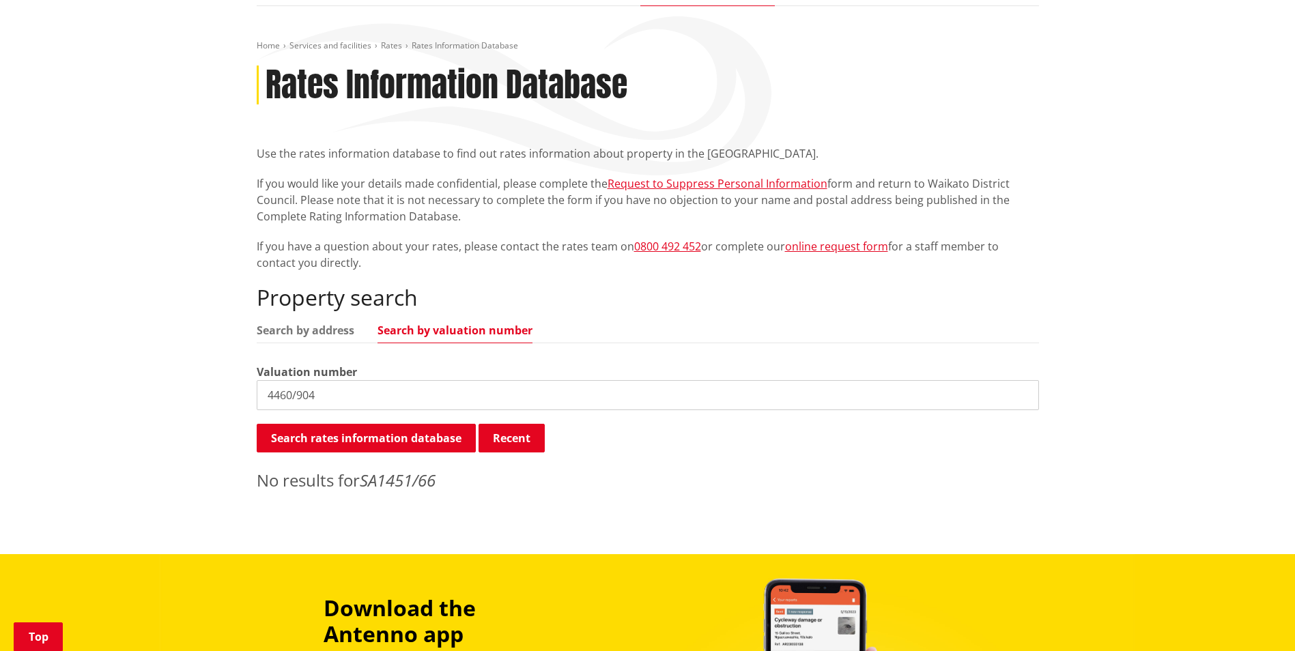
type input "4460/904"
click at [485, 424] on button "Recent" at bounding box center [512, 438] width 66 height 29
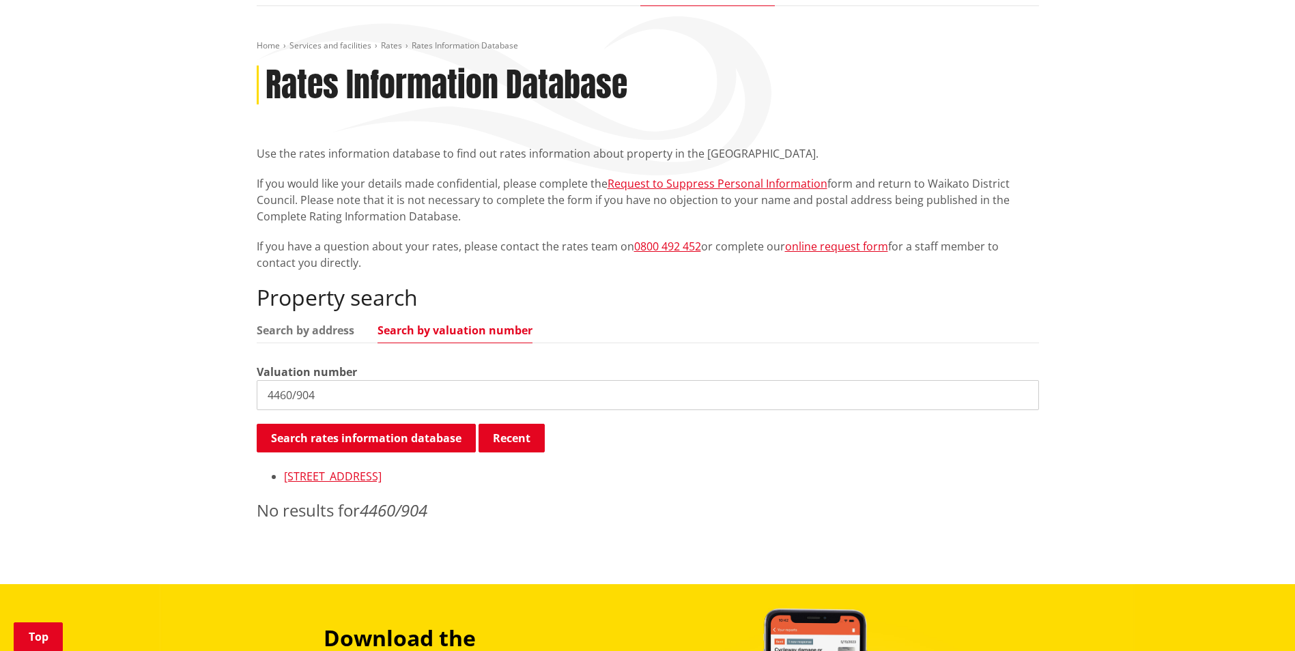
click at [946, 326] on div "Property search Search by address Search by valuation number Valuation number 4…" at bounding box center [648, 404] width 783 height 238
click at [572, 380] on input "4460/904" at bounding box center [648, 395] width 783 height 30
click at [382, 469] on link "[STREET_ADDRESS]" at bounding box center [333, 476] width 98 height 15
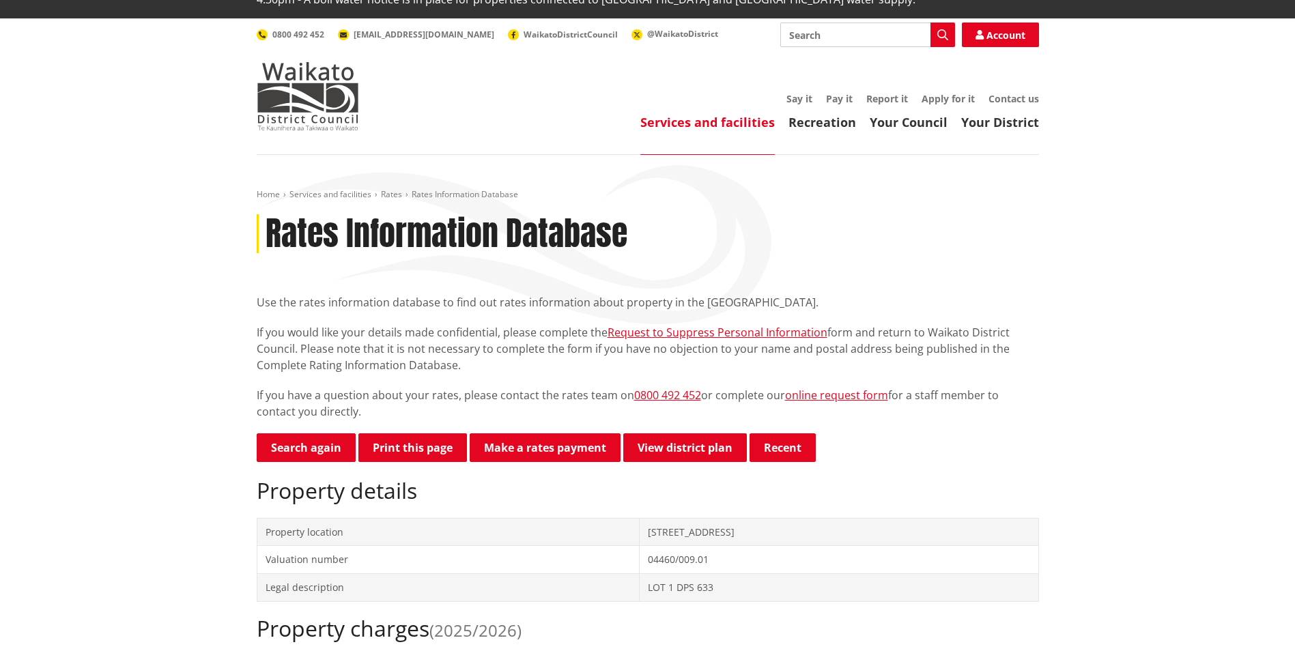
scroll to position [68, 0]
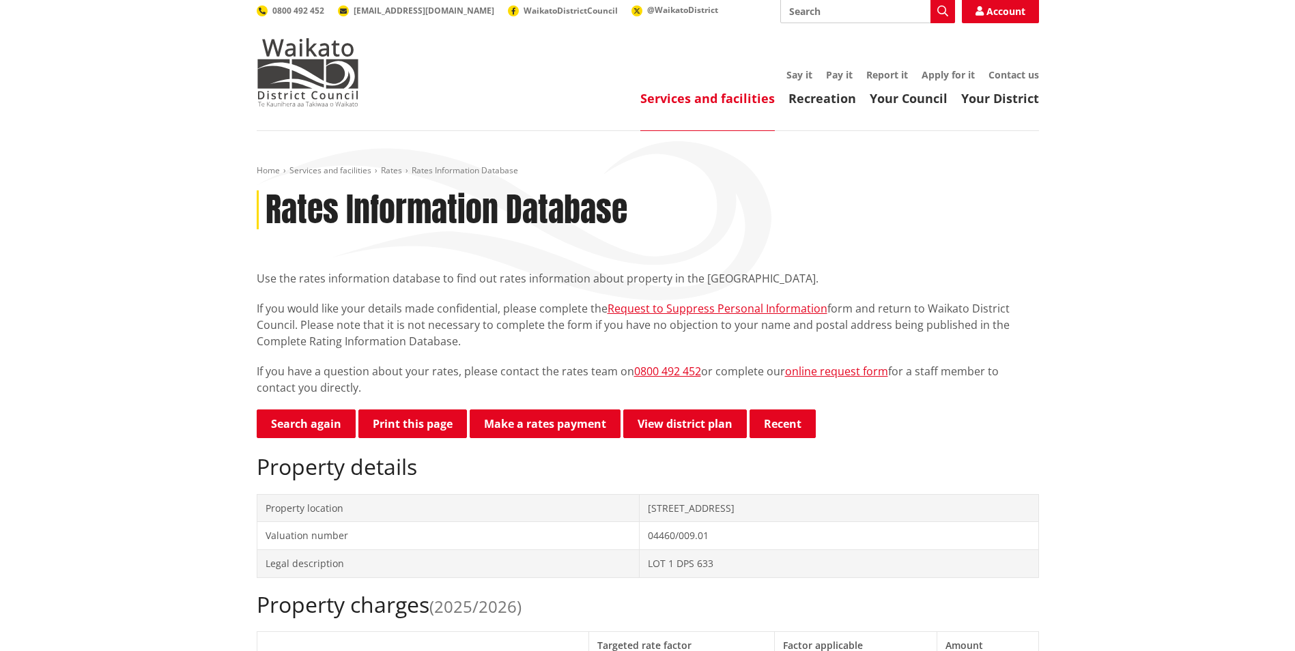
click at [509, 550] on td "Legal description" at bounding box center [448, 564] width 383 height 28
click at [298, 410] on link "Search again" at bounding box center [306, 424] width 99 height 29
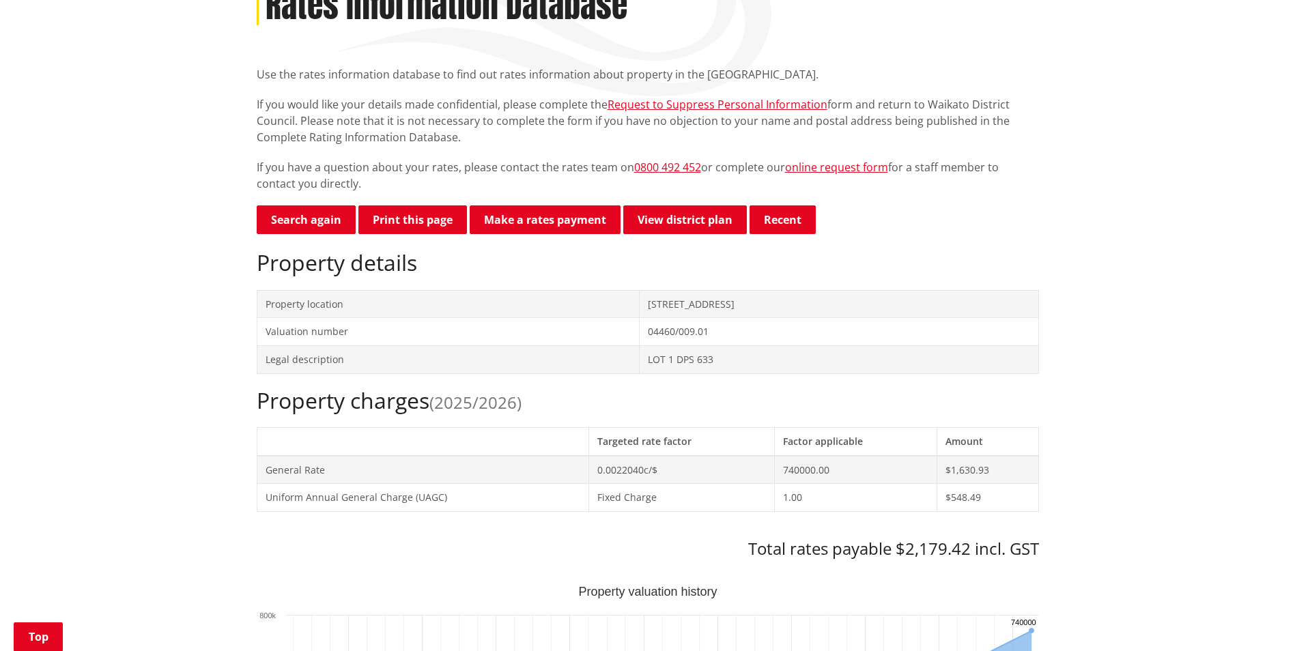
scroll to position [273, 0]
drag, startPoint x: 616, startPoint y: 280, endPoint x: 707, endPoint y: 291, distance: 92.2
click at [707, 291] on td "[STREET_ADDRESS]" at bounding box center [839, 304] width 399 height 28
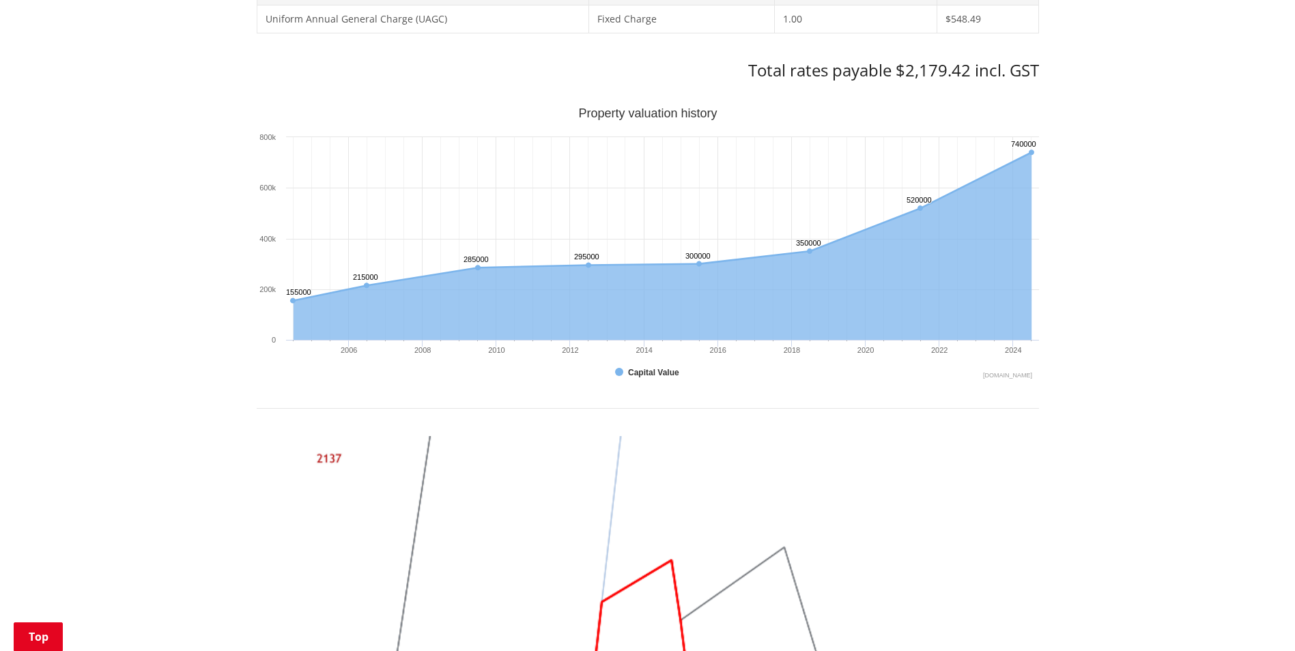
scroll to position [1297, 0]
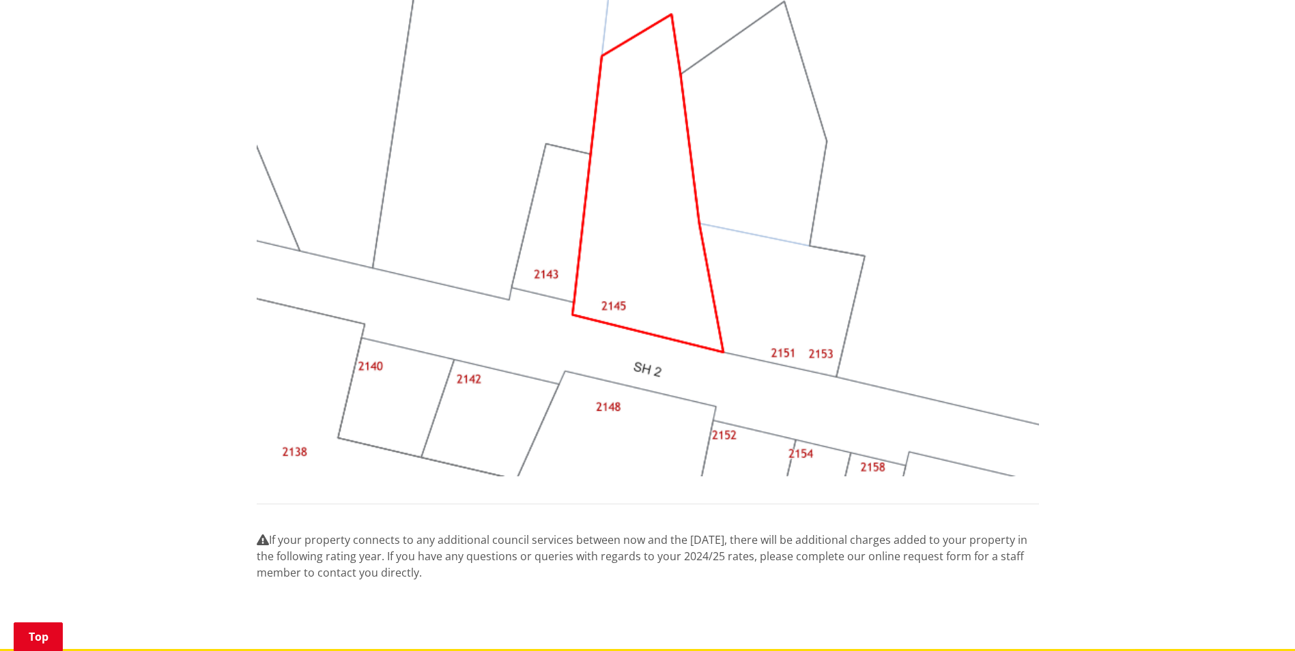
click at [568, 251] on img at bounding box center [648, 183] width 783 height 587
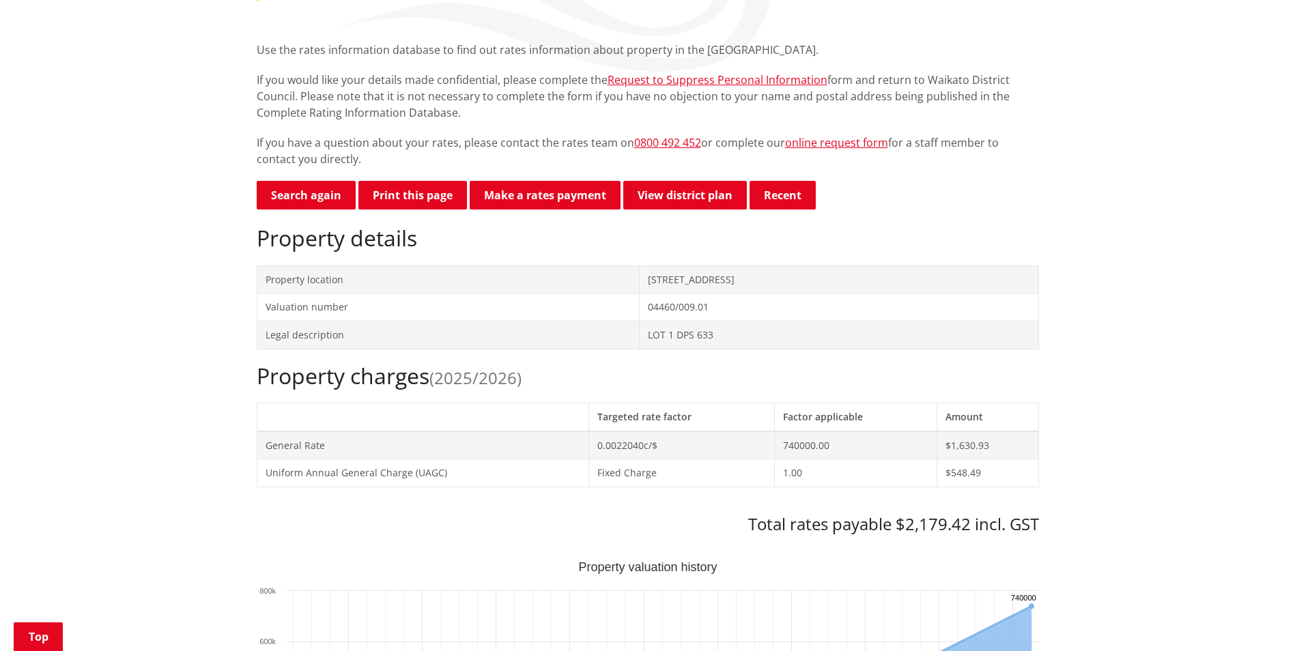
scroll to position [273, 0]
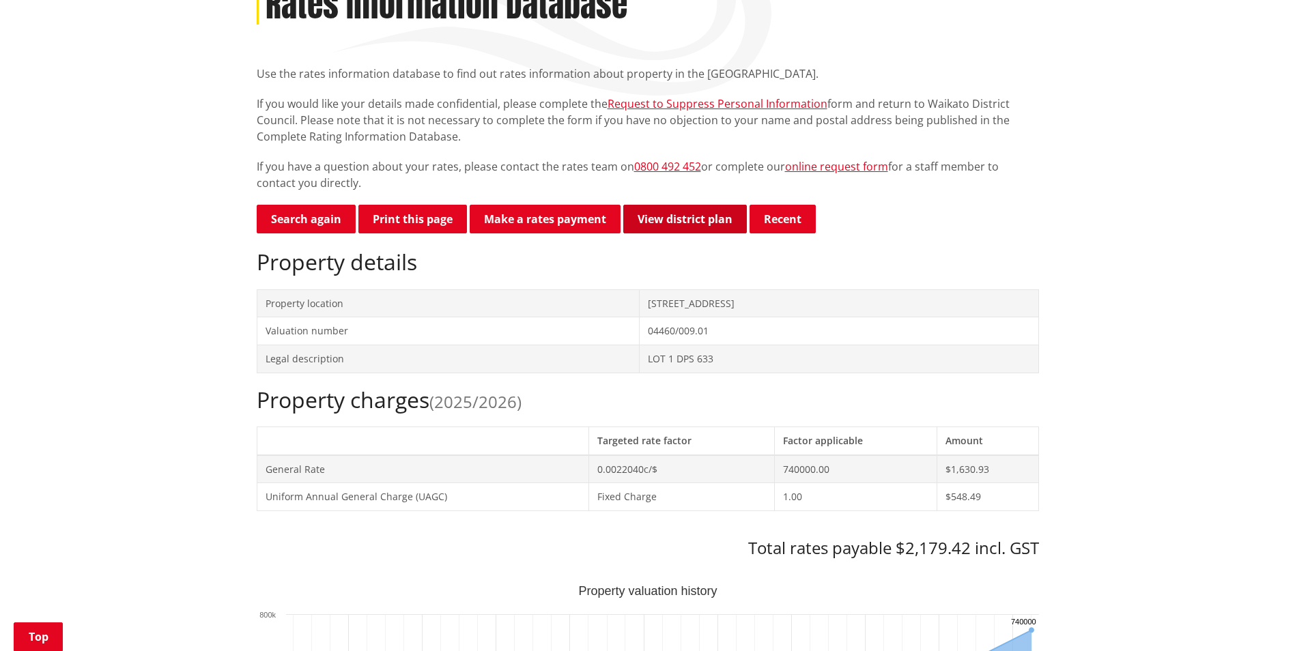
click at [710, 205] on link "View district plan" at bounding box center [685, 219] width 124 height 29
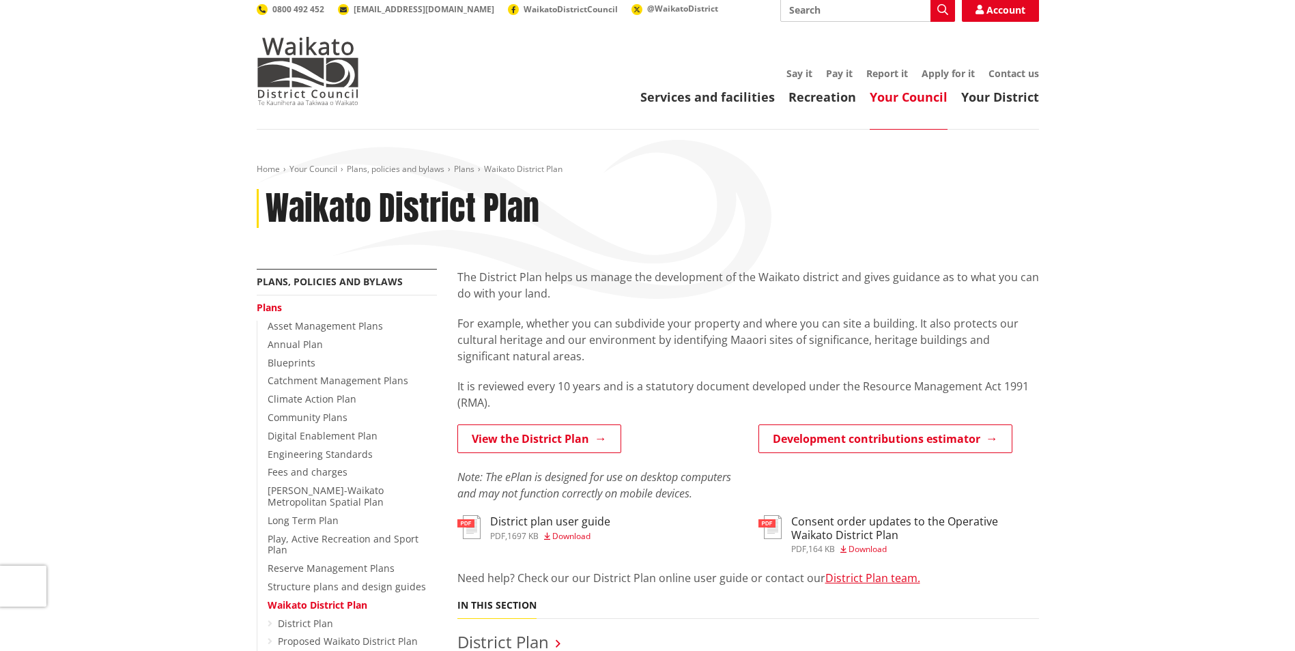
scroll to position [137, 0]
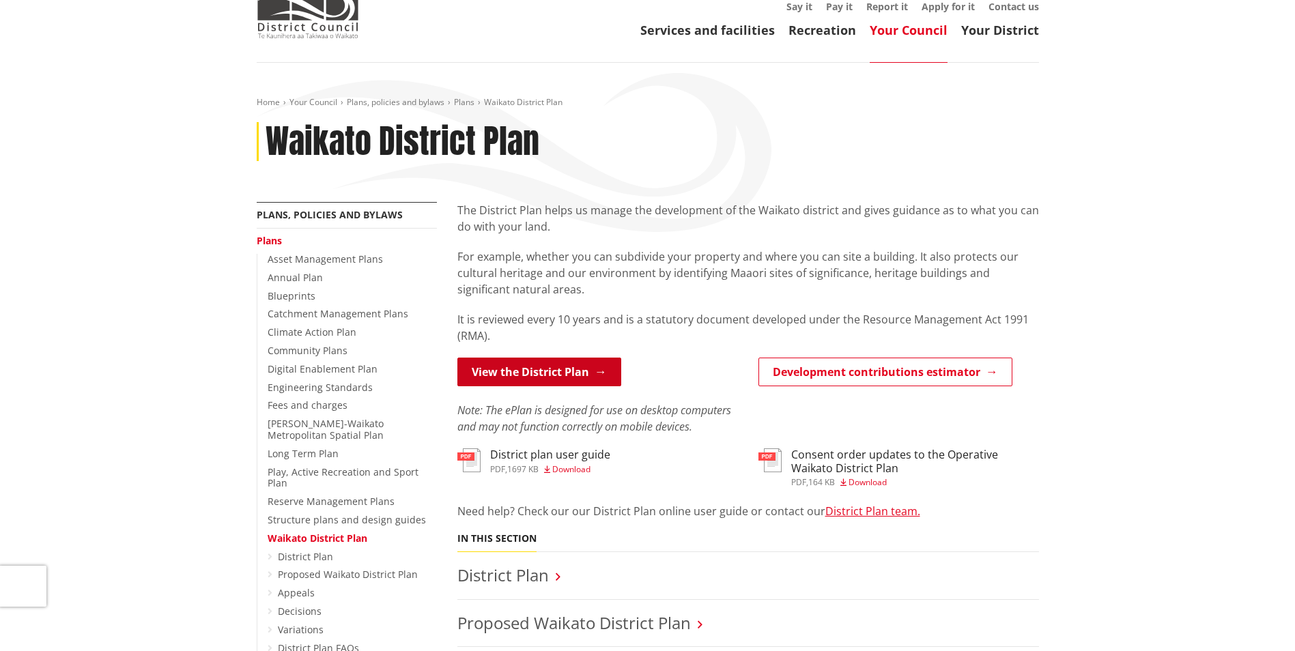
click at [600, 358] on link "View the District Plan" at bounding box center [540, 372] width 164 height 29
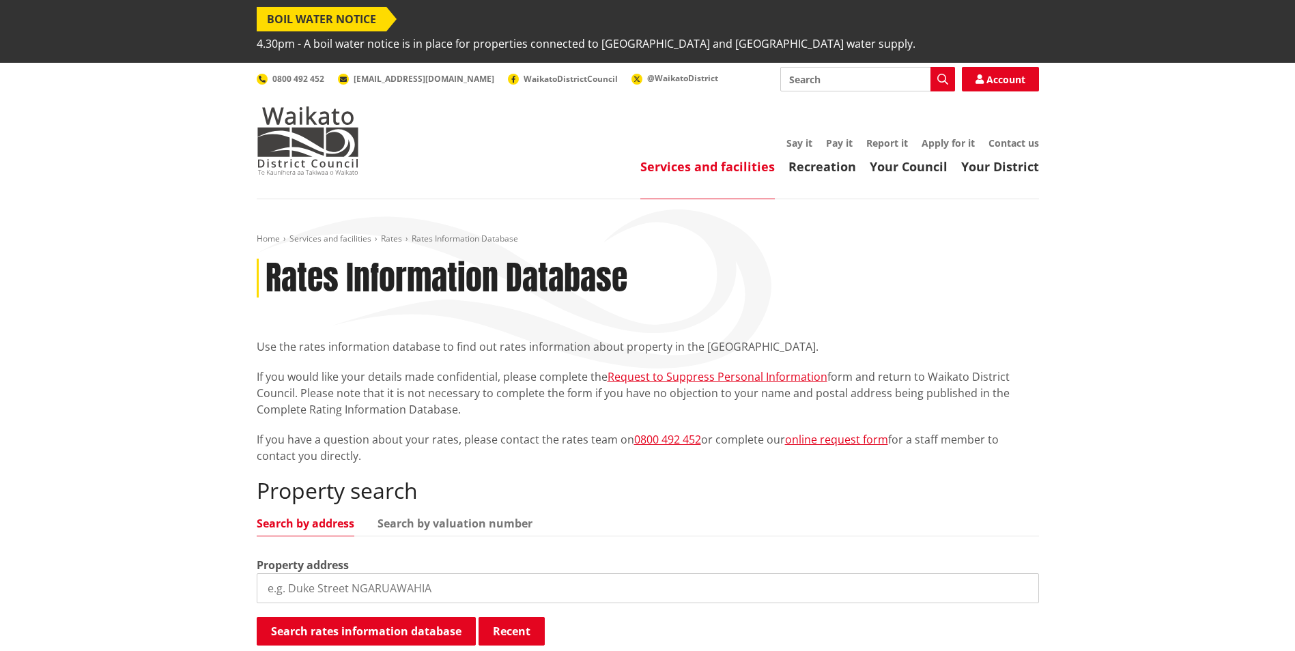
click at [408, 574] on input "search" at bounding box center [648, 589] width 783 height 30
paste input "04460/009.04)"
click at [415, 617] on button "Search rates information database" at bounding box center [366, 631] width 219 height 29
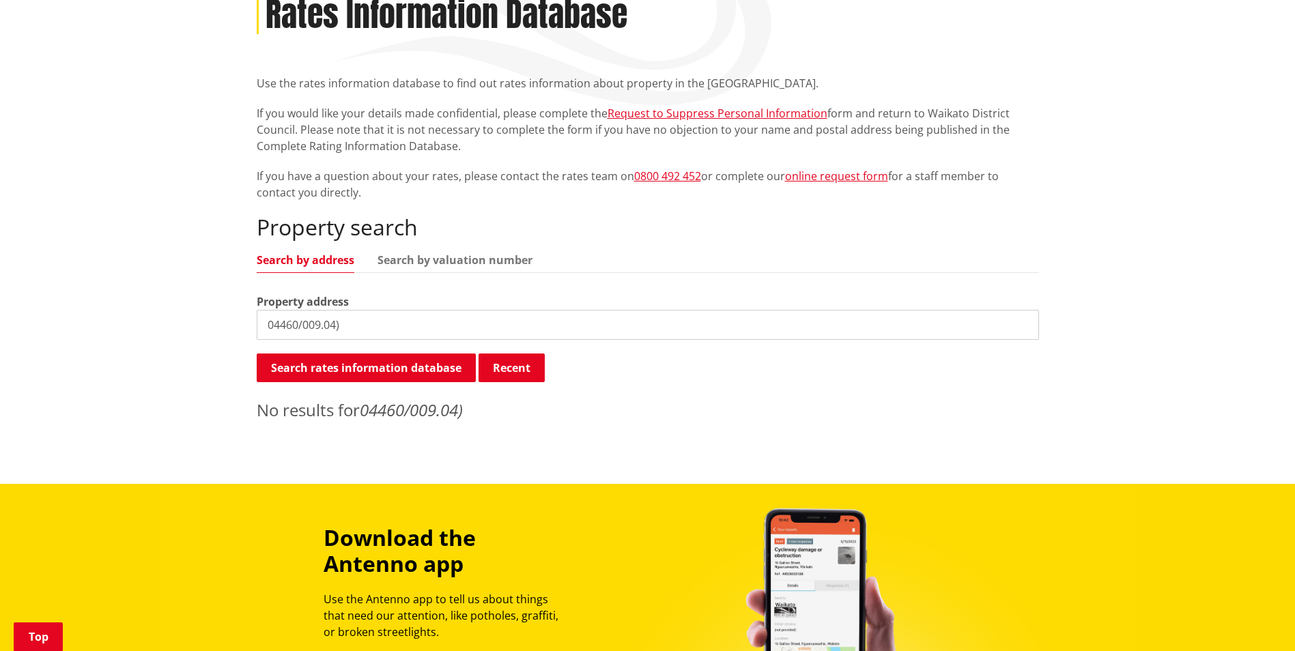
scroll to position [273, 0]
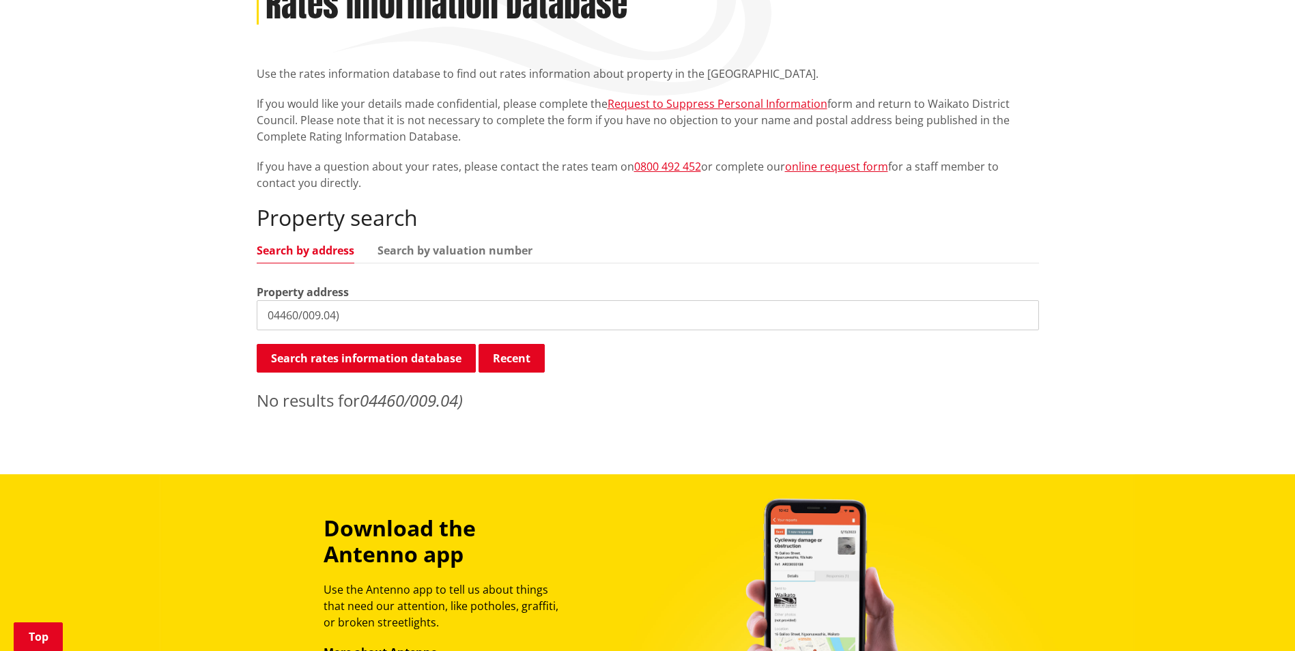
drag, startPoint x: 432, startPoint y: 246, endPoint x: 425, endPoint y: 247, distance: 7.6
click at [427, 247] on div "Property search Search by address Search by valuation number Property address 0…" at bounding box center [648, 309] width 783 height 208
paste input "search"
drag, startPoint x: 373, startPoint y: 291, endPoint x: 258, endPoint y: 294, distance: 114.7
click at [259, 300] on input "04460/009.04)" at bounding box center [648, 315] width 783 height 30
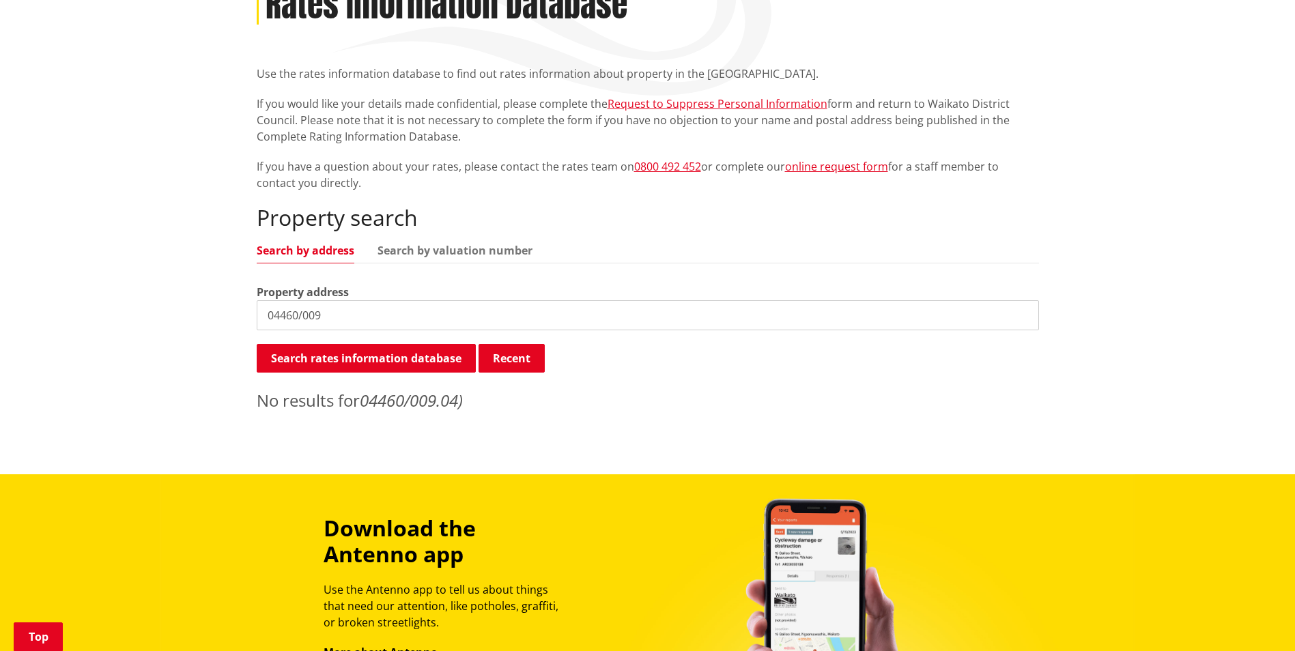
type input "04460/009"
click at [388, 344] on button "Search rates information database" at bounding box center [366, 358] width 219 height 29
click at [733, 344] on div "Search rates information database Recent Searching..." at bounding box center [648, 359] width 783 height 31
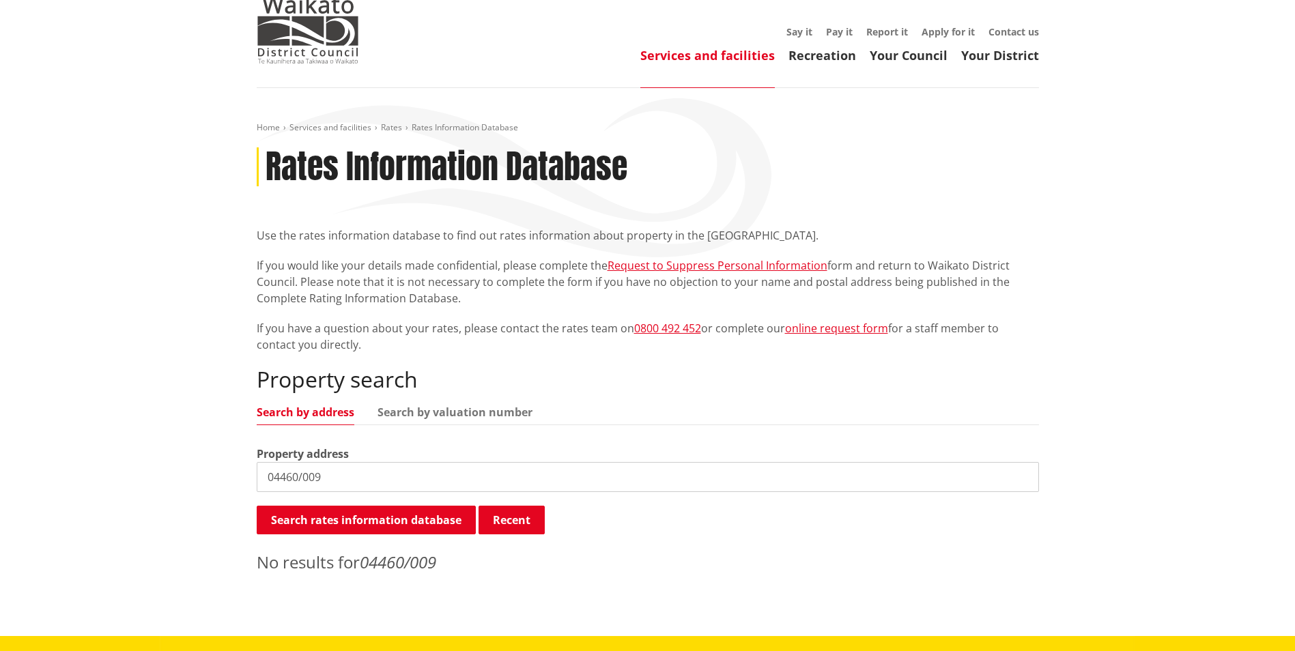
scroll to position [68, 0]
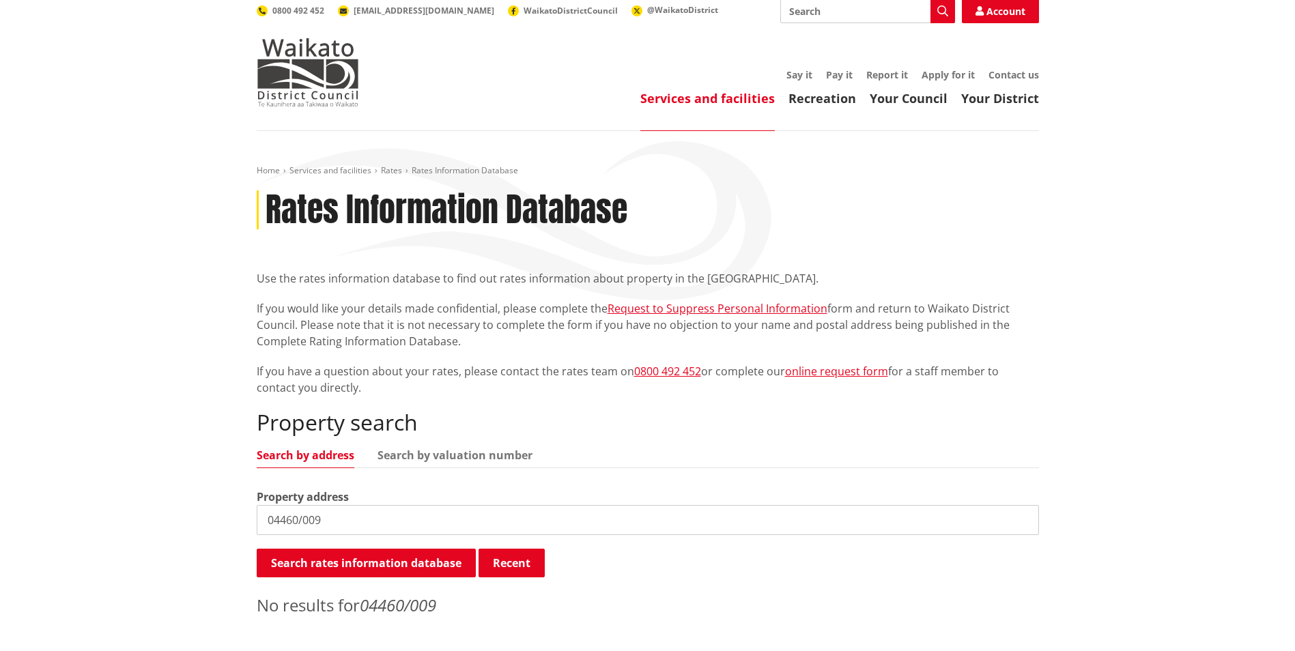
click at [750, 219] on div "Home Services and facilities Rates Rates Information Database Rates Information…" at bounding box center [648, 395] width 803 height 460
click at [473, 165] on span "Rates Information Database" at bounding box center [465, 171] width 107 height 12
click at [259, 191] on div "Rates Information Database" at bounding box center [648, 211] width 783 height 40
drag, startPoint x: 366, startPoint y: 365, endPoint x: 220, endPoint y: 232, distance: 197.7
click at [220, 232] on div "Home Services and facilities Rates Rates Information Database Rates Information…" at bounding box center [647, 405] width 1295 height 548
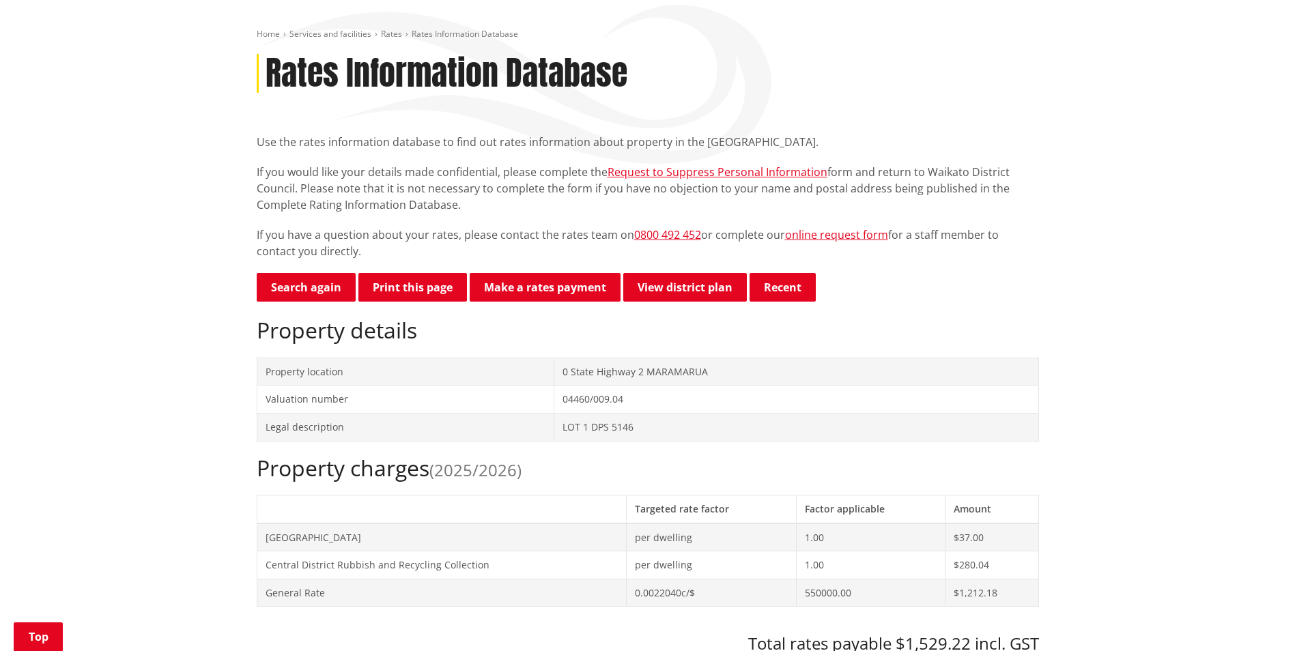
scroll to position [273, 0]
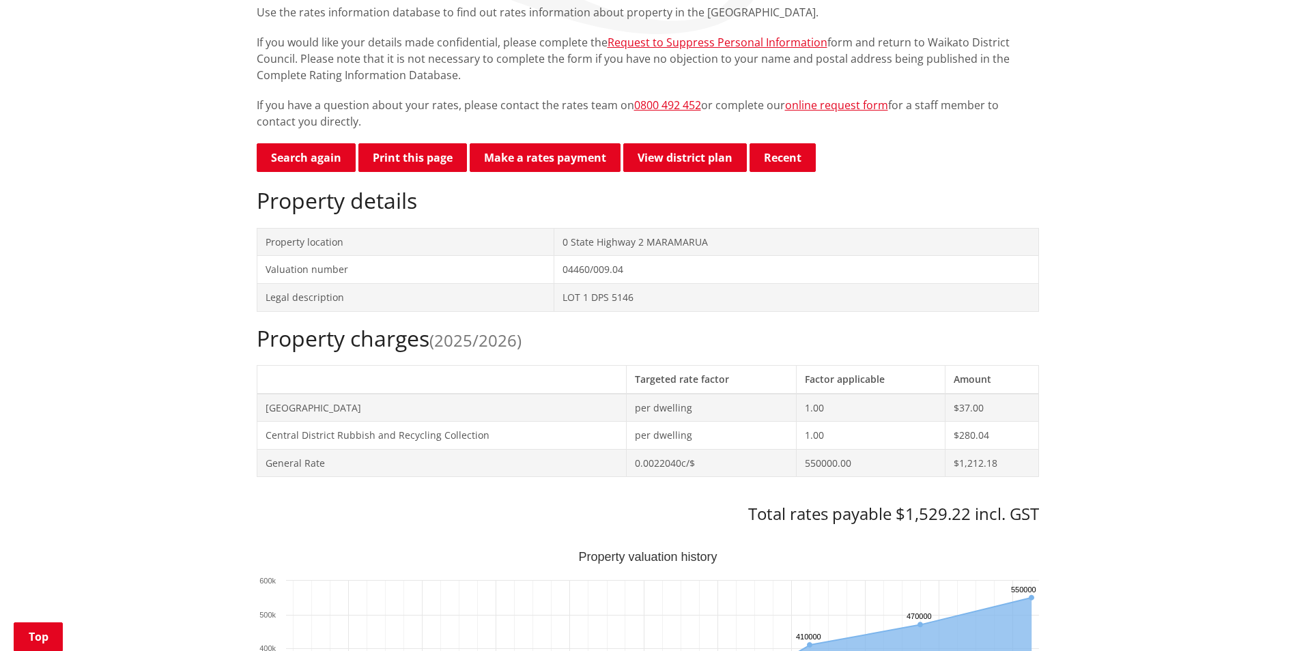
scroll to position [410, 0]
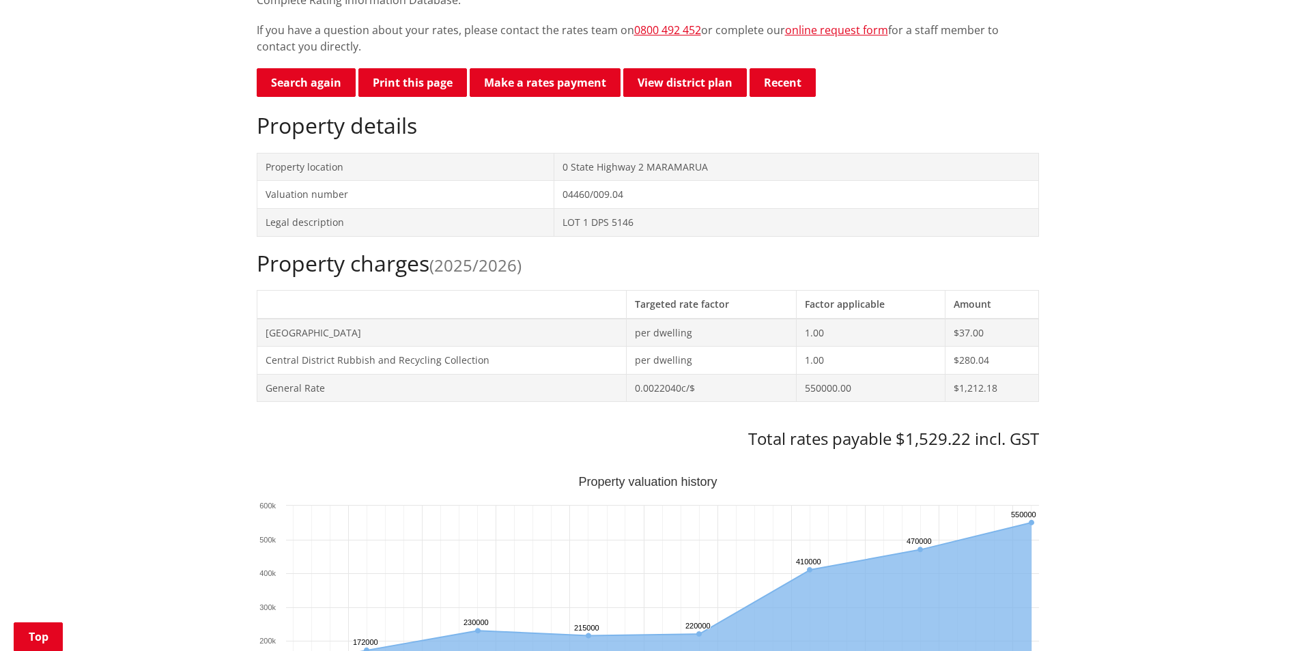
click at [737, 374] on td "0.0022040c/$" at bounding box center [711, 388] width 171 height 28
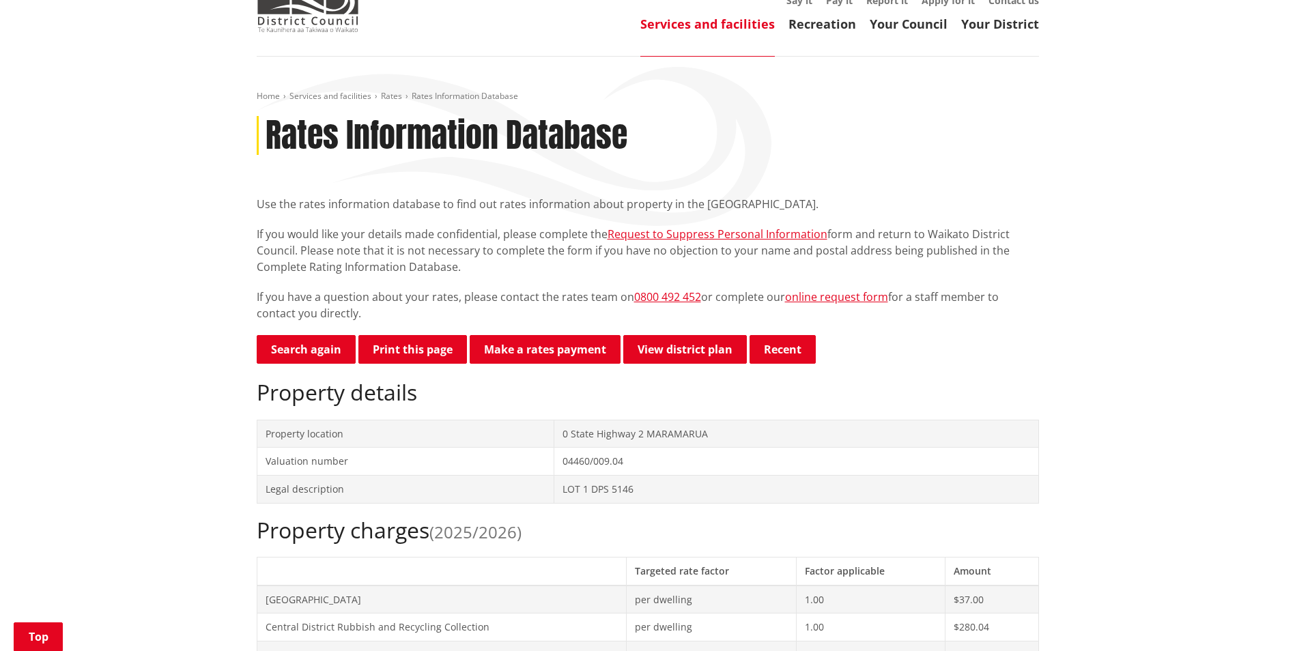
scroll to position [0, 0]
